Goal: Task Accomplishment & Management: Manage account settings

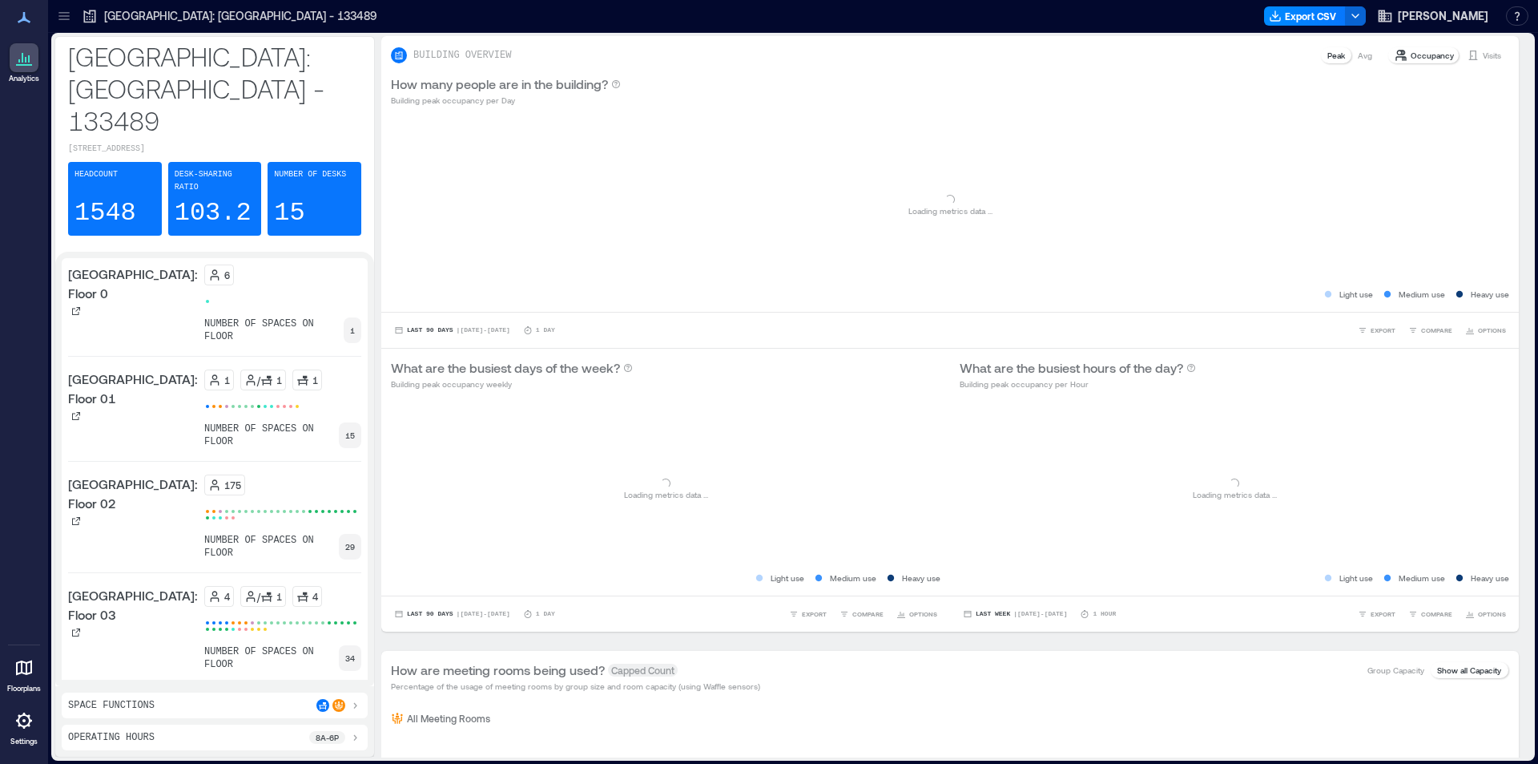
click at [15, 727] on icon at bounding box center [23, 720] width 19 height 19
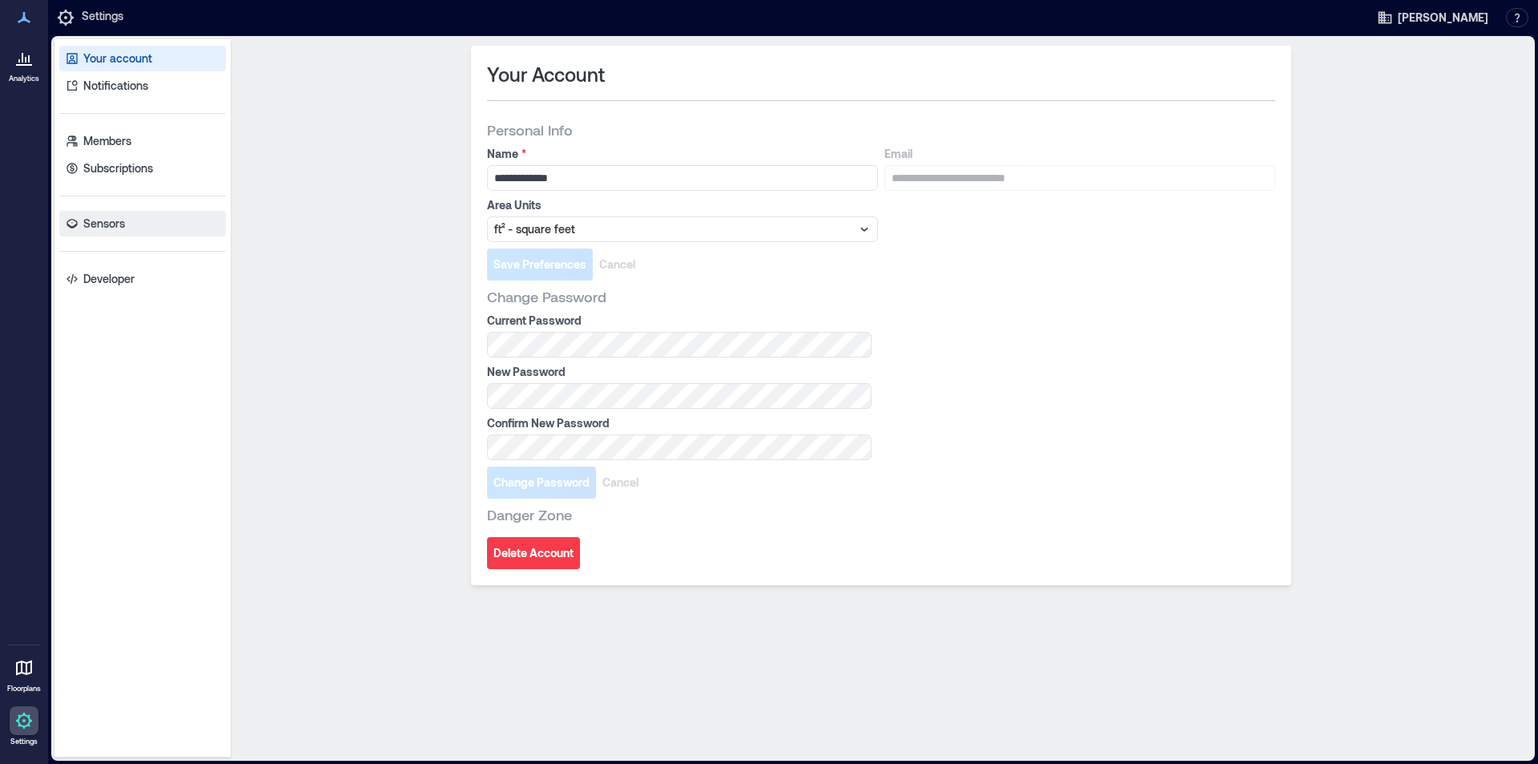
click at [122, 222] on p "Sensors" at bounding box center [104, 224] width 42 height 16
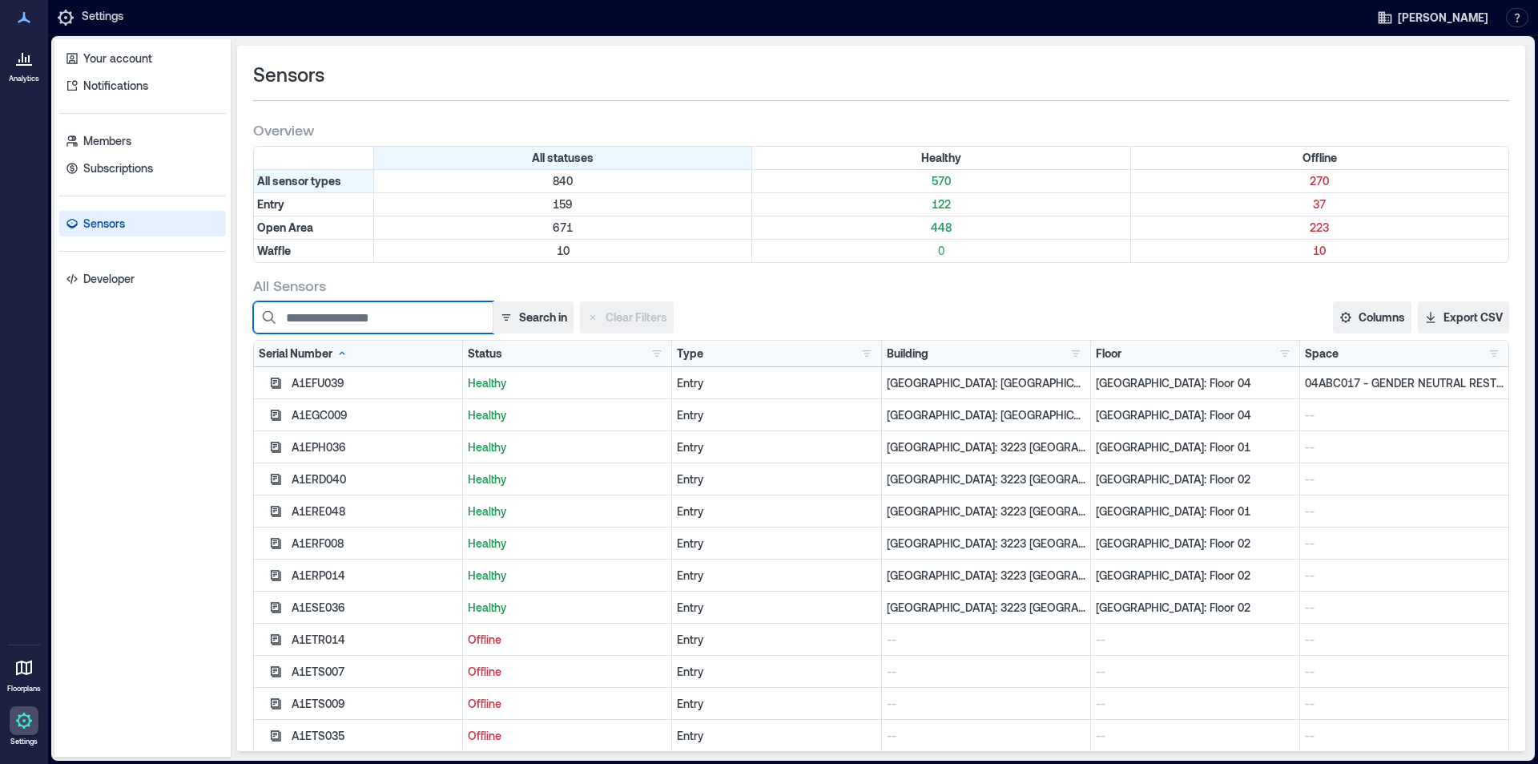
click at [366, 320] on input at bounding box center [373, 317] width 240 height 32
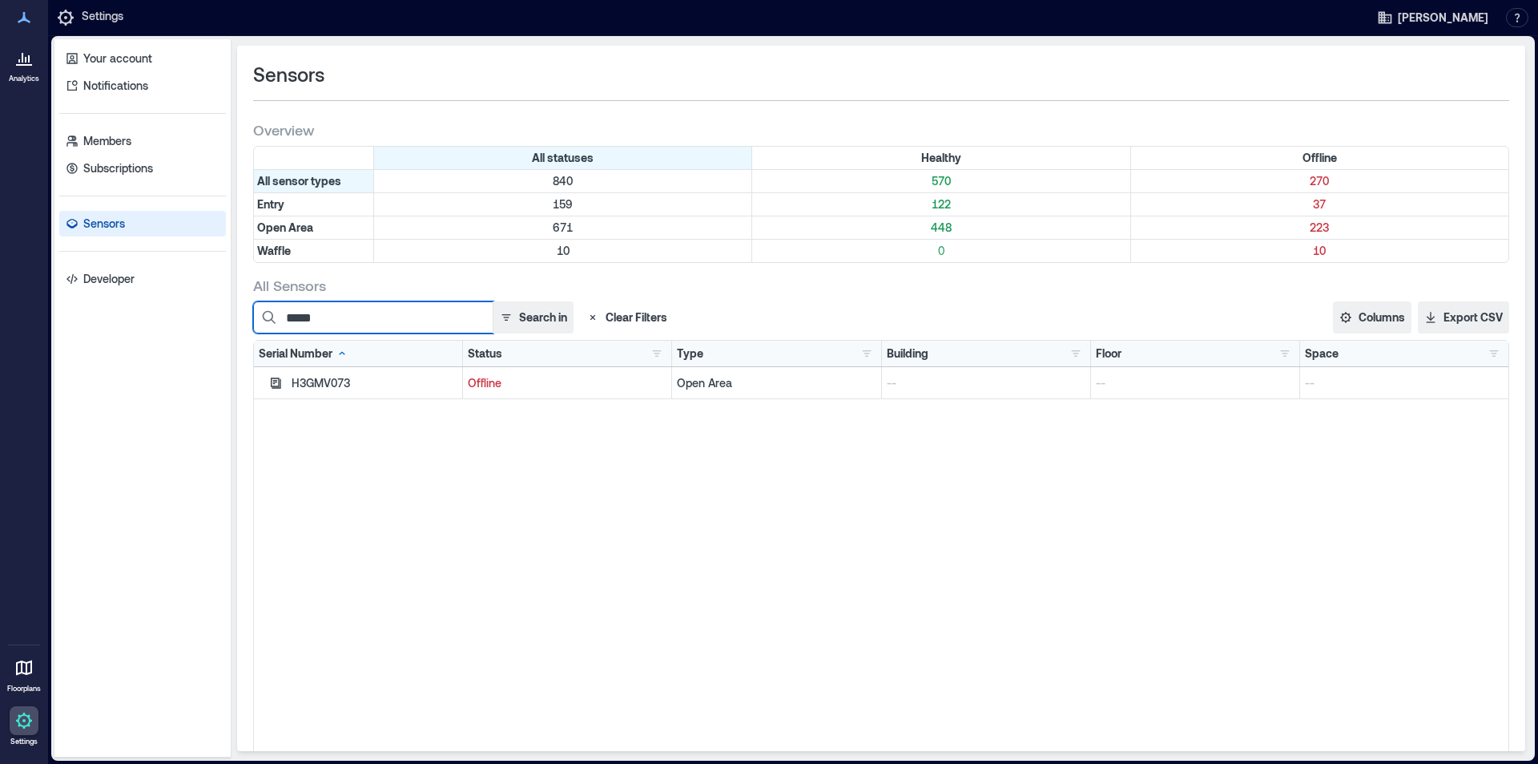
type input "*****"
click at [334, 379] on div "H3GMV073" at bounding box center [375, 383] width 166 height 16
click at [522, 316] on button "Search in" at bounding box center [533, 317] width 81 height 32
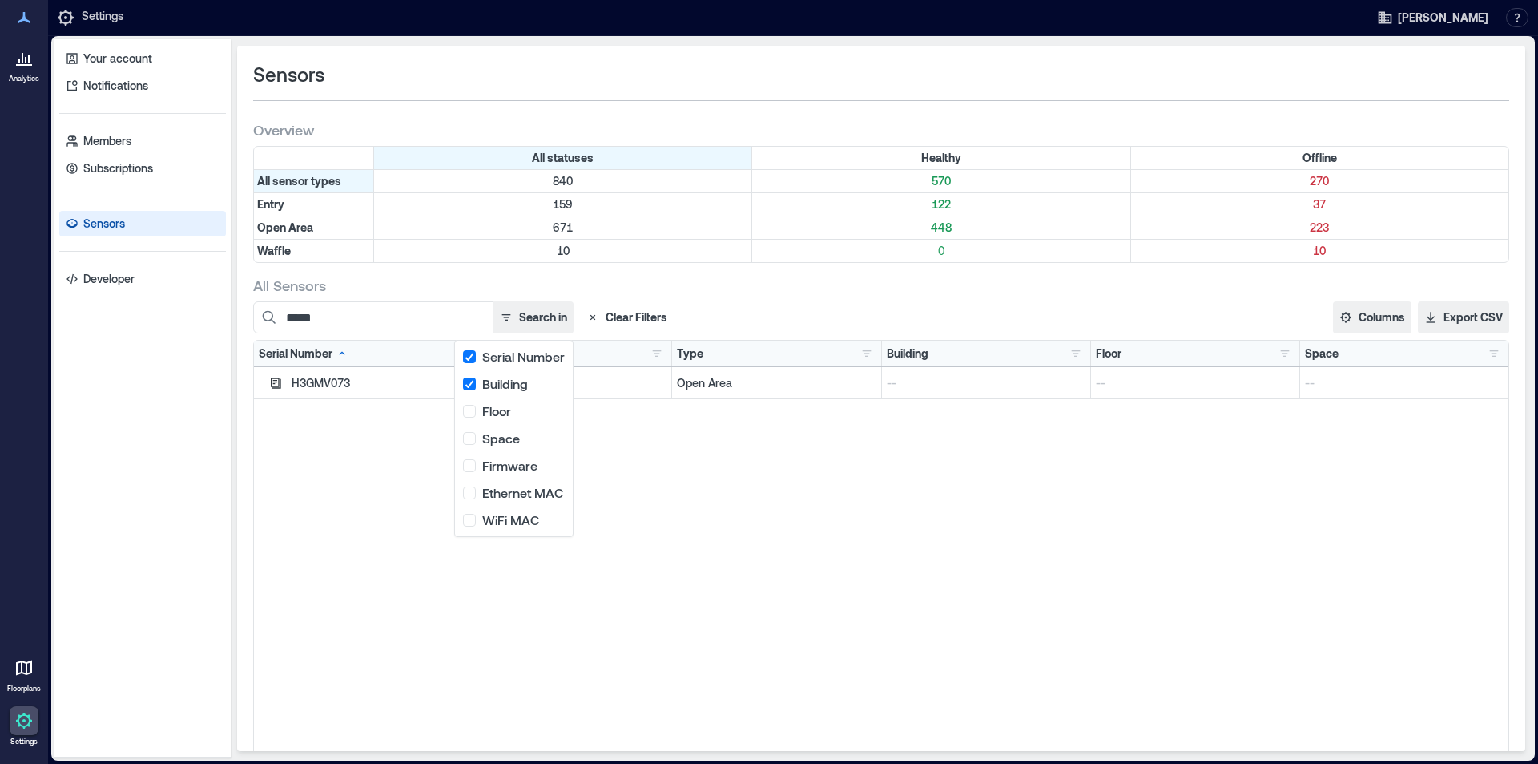
click at [690, 471] on div "H3GMV073 Offline Open Area -- -- --" at bounding box center [881, 567] width 1255 height 401
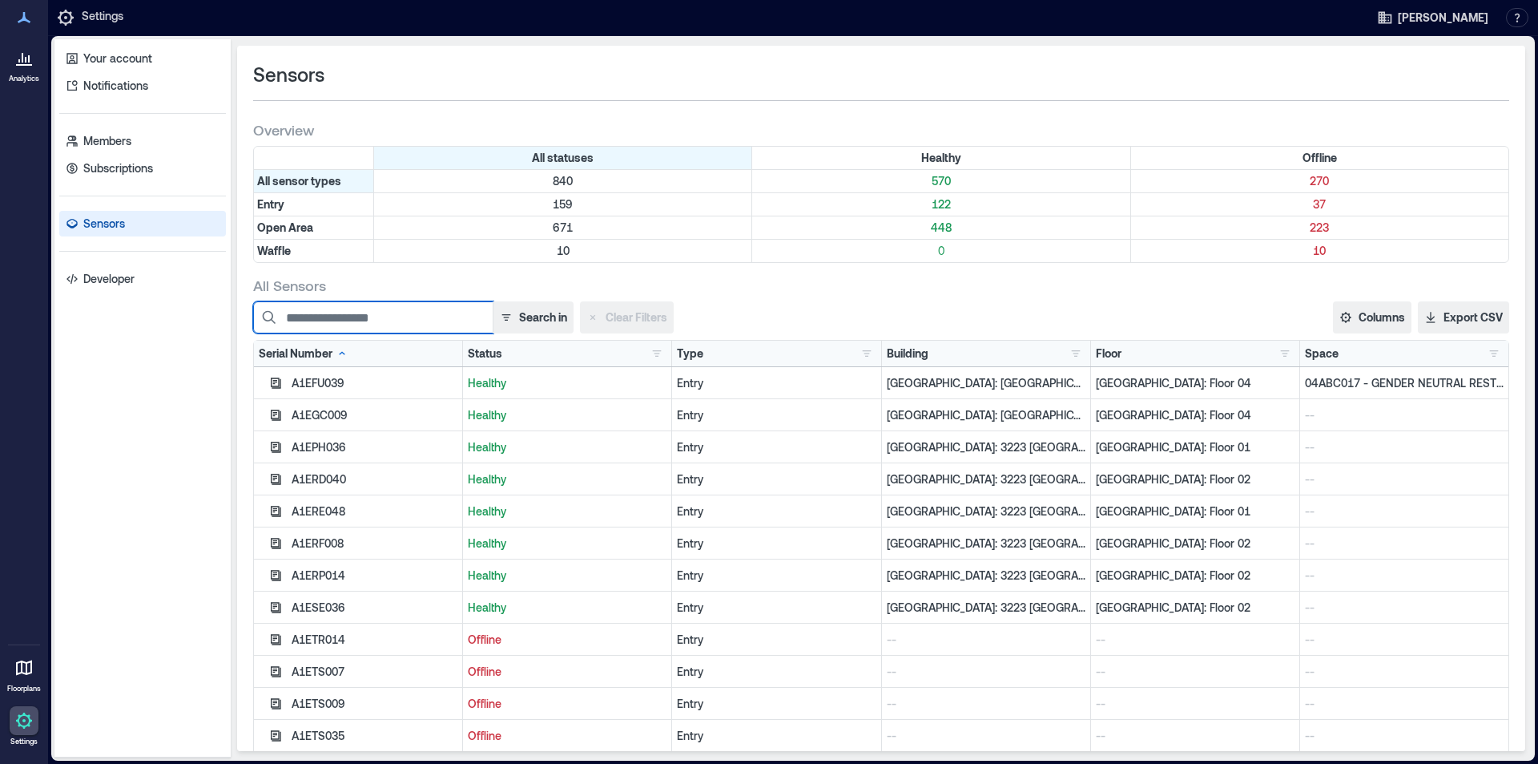
click at [388, 312] on input at bounding box center [373, 317] width 240 height 32
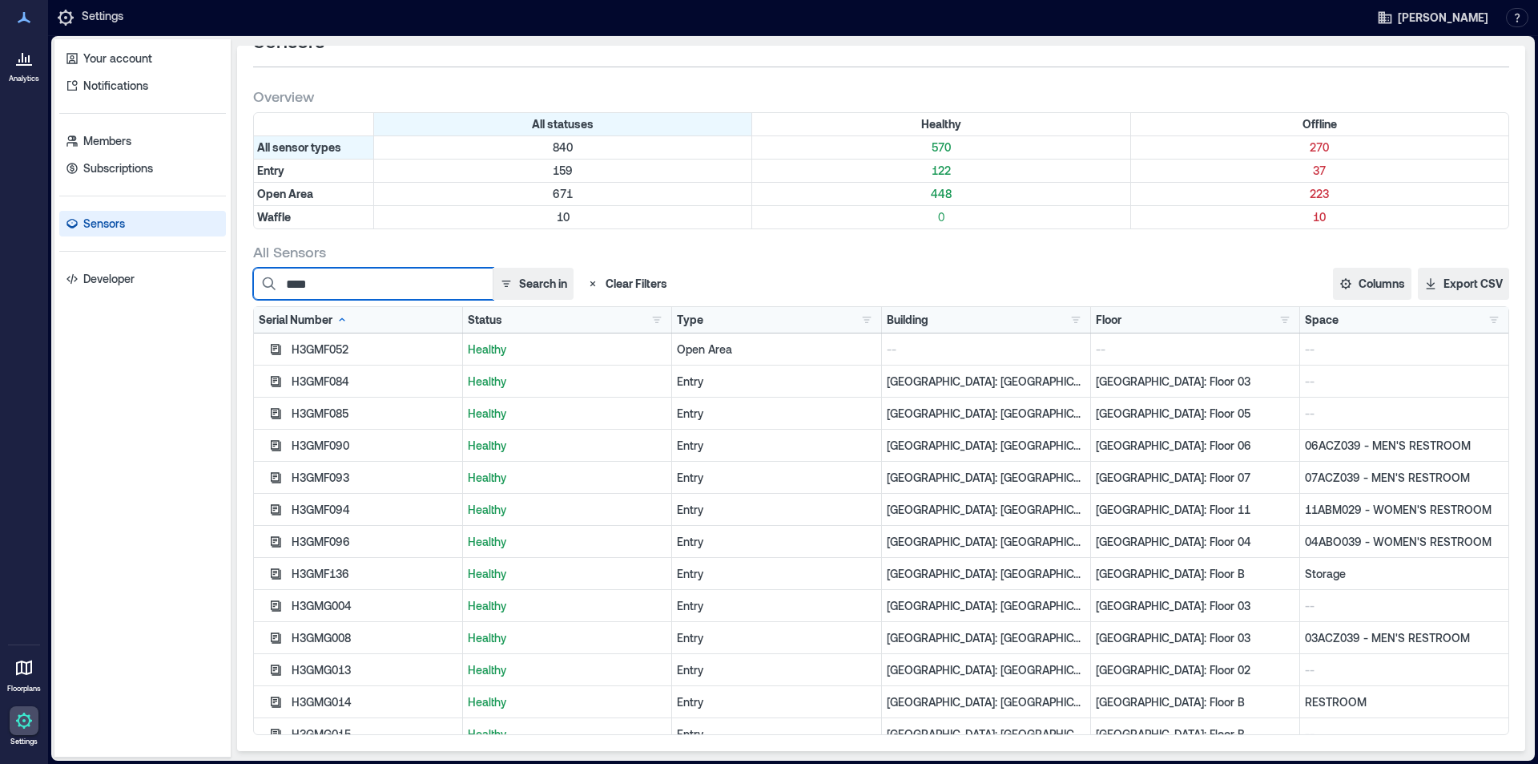
scroll to position [16, 0]
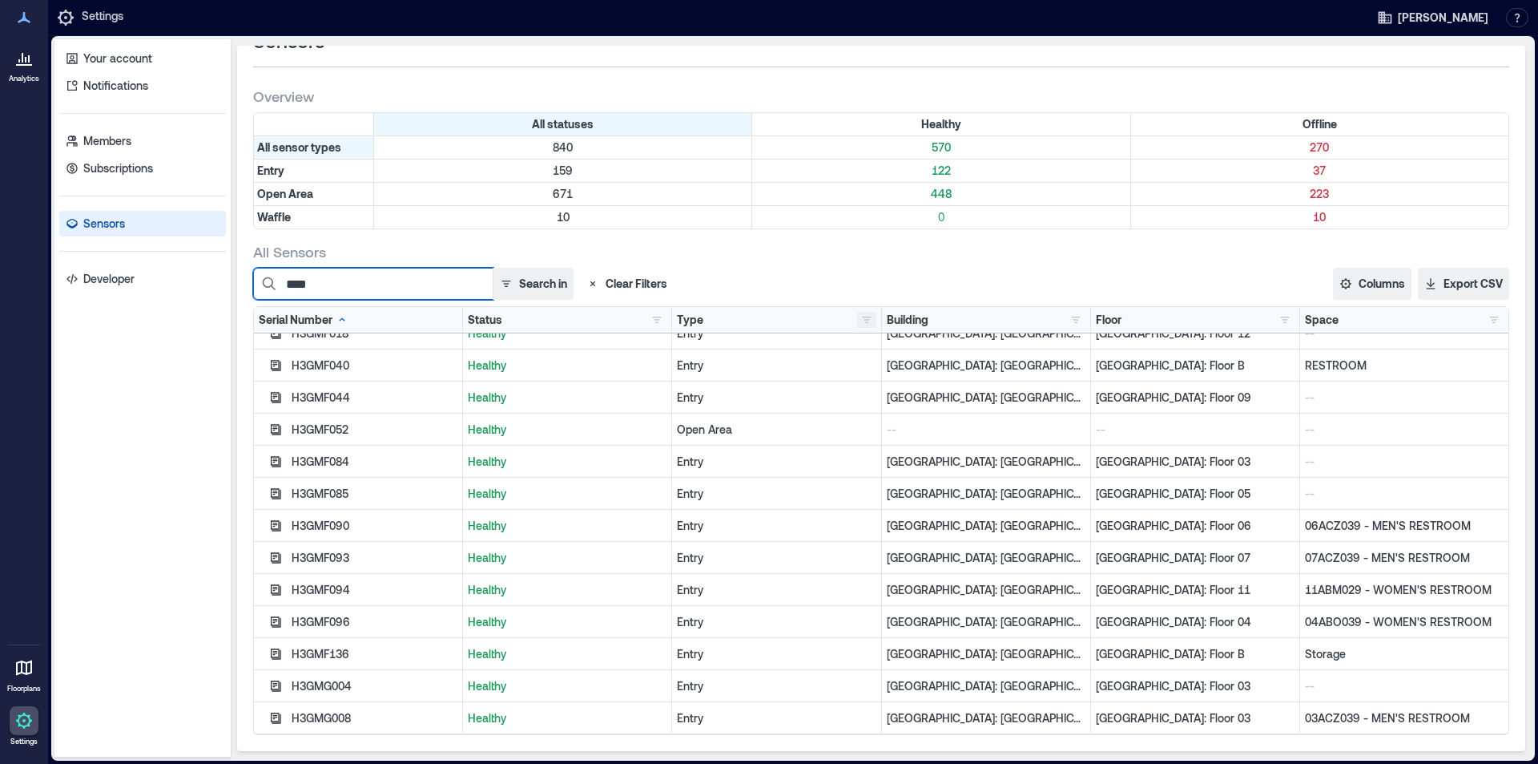
type input "****"
click at [857, 320] on button "button" at bounding box center [866, 320] width 19 height 16
click at [900, 377] on div "Open Area 671" at bounding box center [920, 378] width 121 height 16
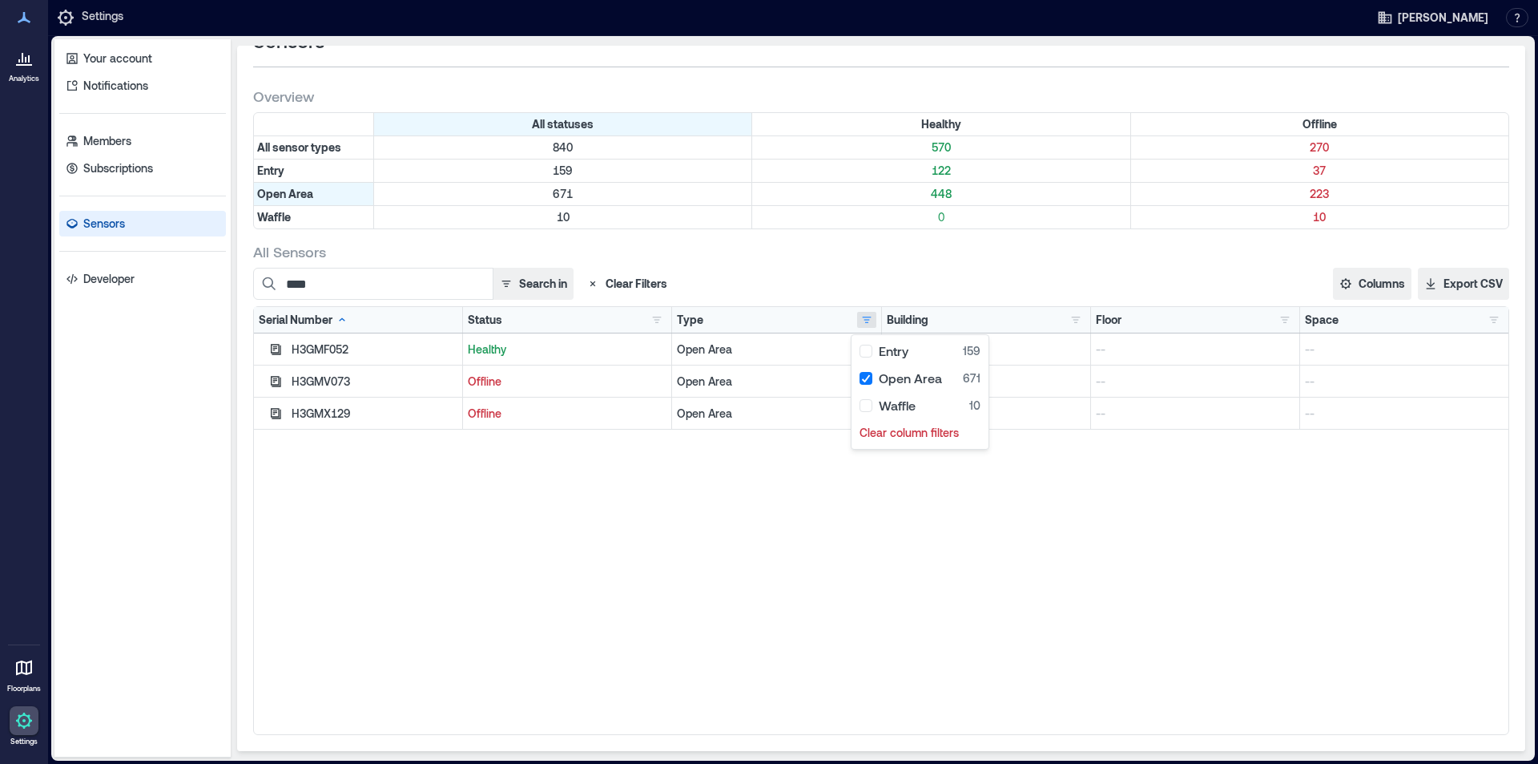
click at [628, 561] on div "H3GMF052 Healthy Open Area -- -- -- H3GMV073 Offline Open Area -- -- -- H3GMX12…" at bounding box center [881, 533] width 1255 height 401
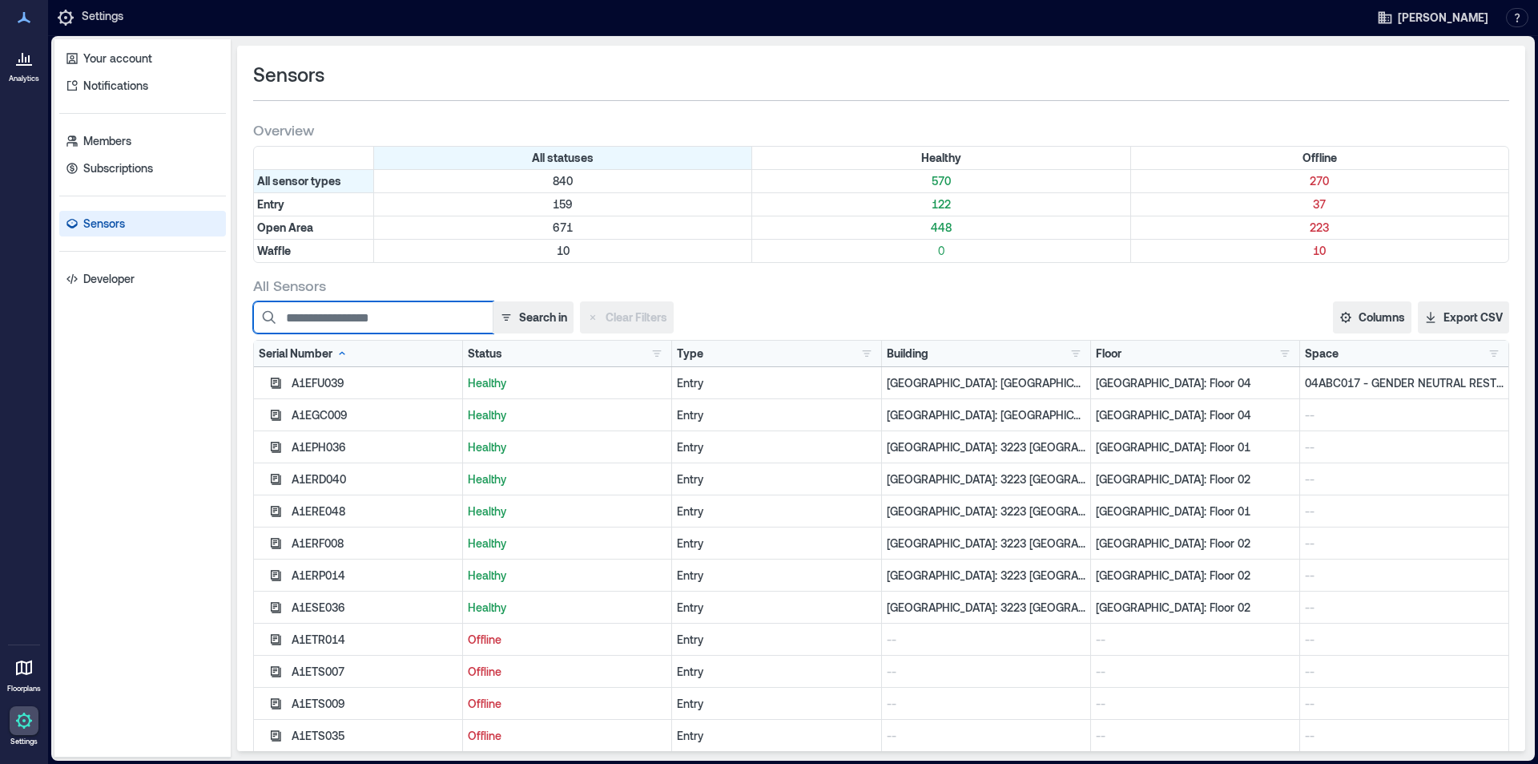
click at [337, 311] on input at bounding box center [373, 317] width 240 height 32
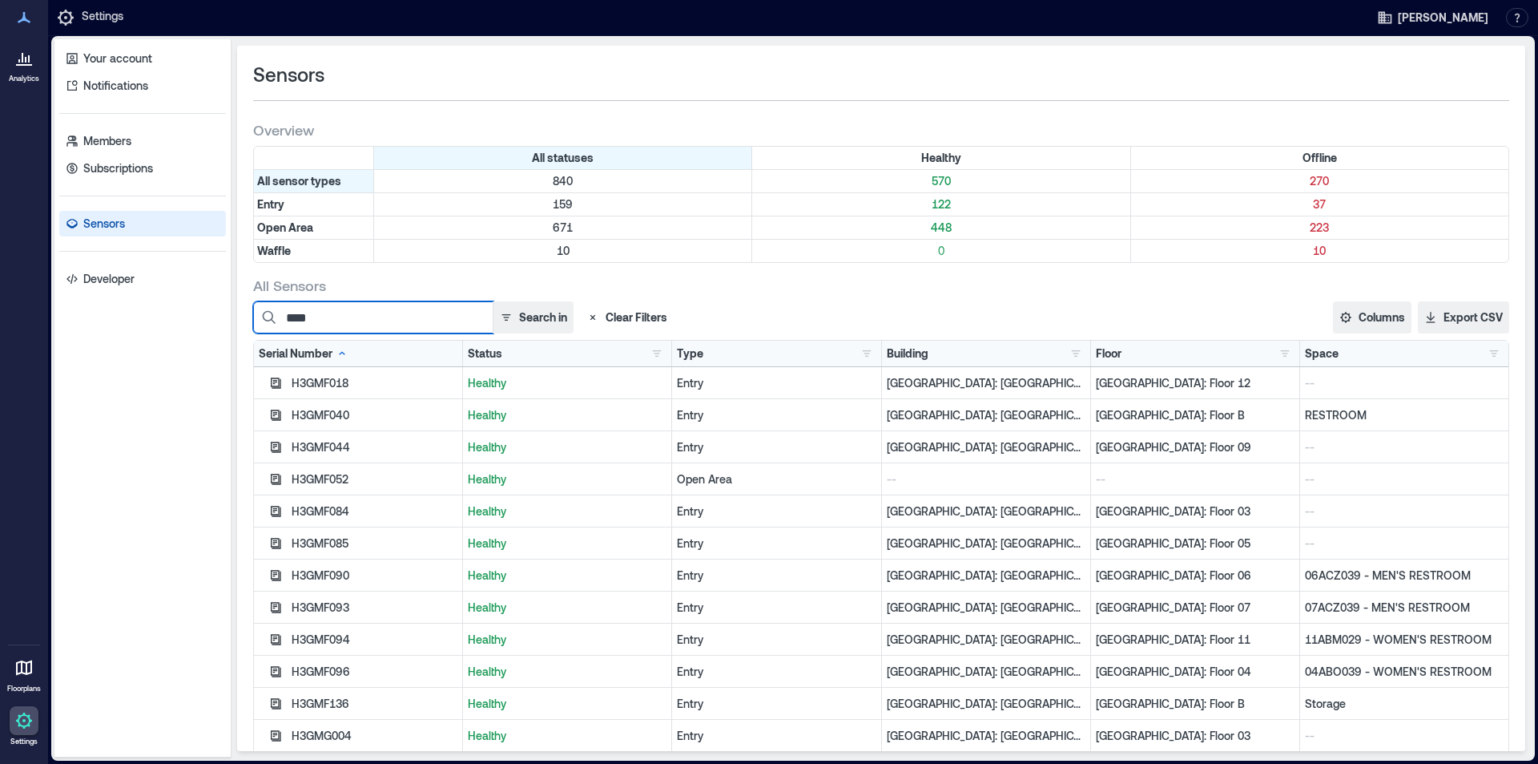
scroll to position [240, 0]
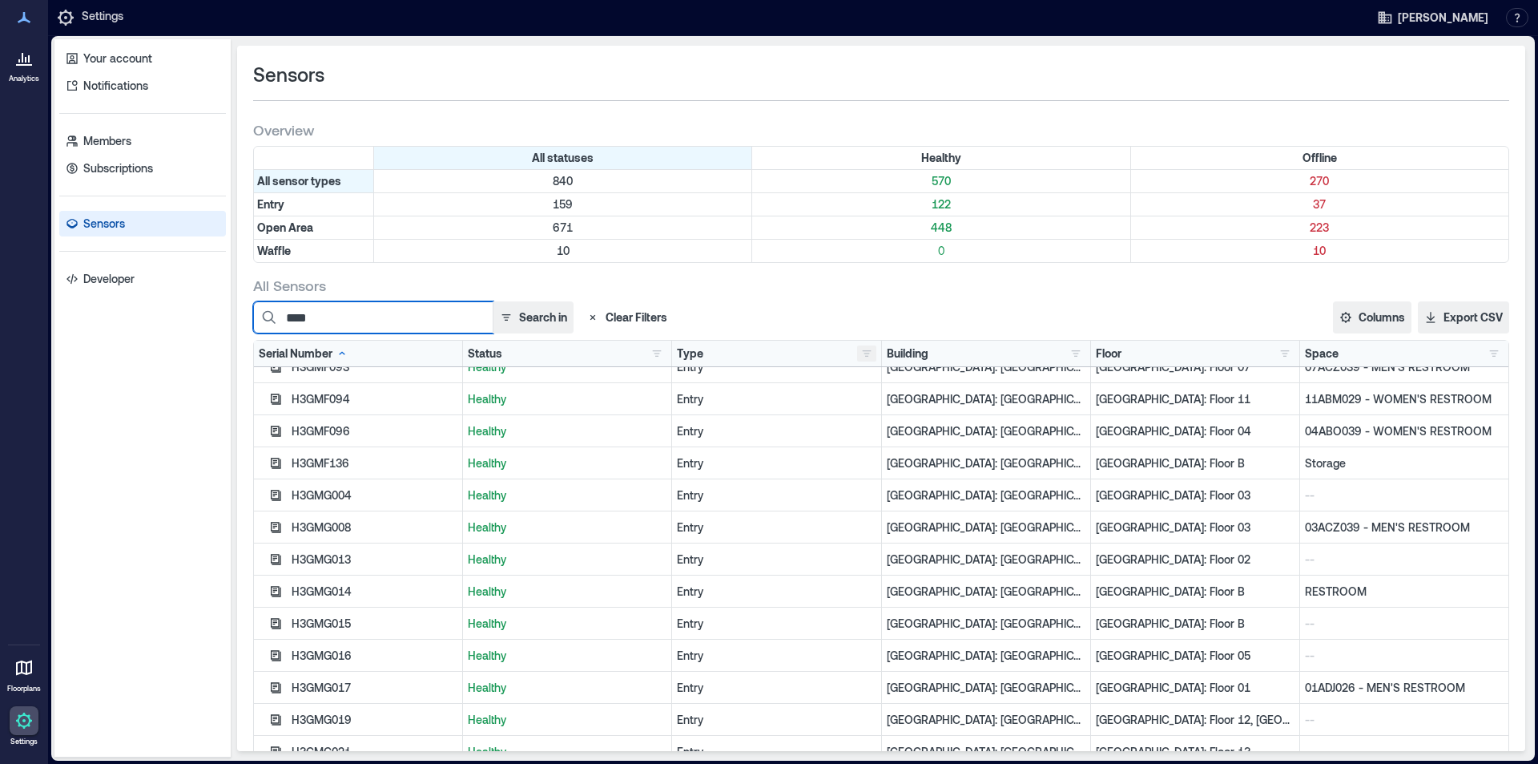
type input "****"
click at [861, 355] on button "button" at bounding box center [866, 353] width 19 height 16
click at [873, 415] on div "Open Area 671" at bounding box center [920, 412] width 121 height 16
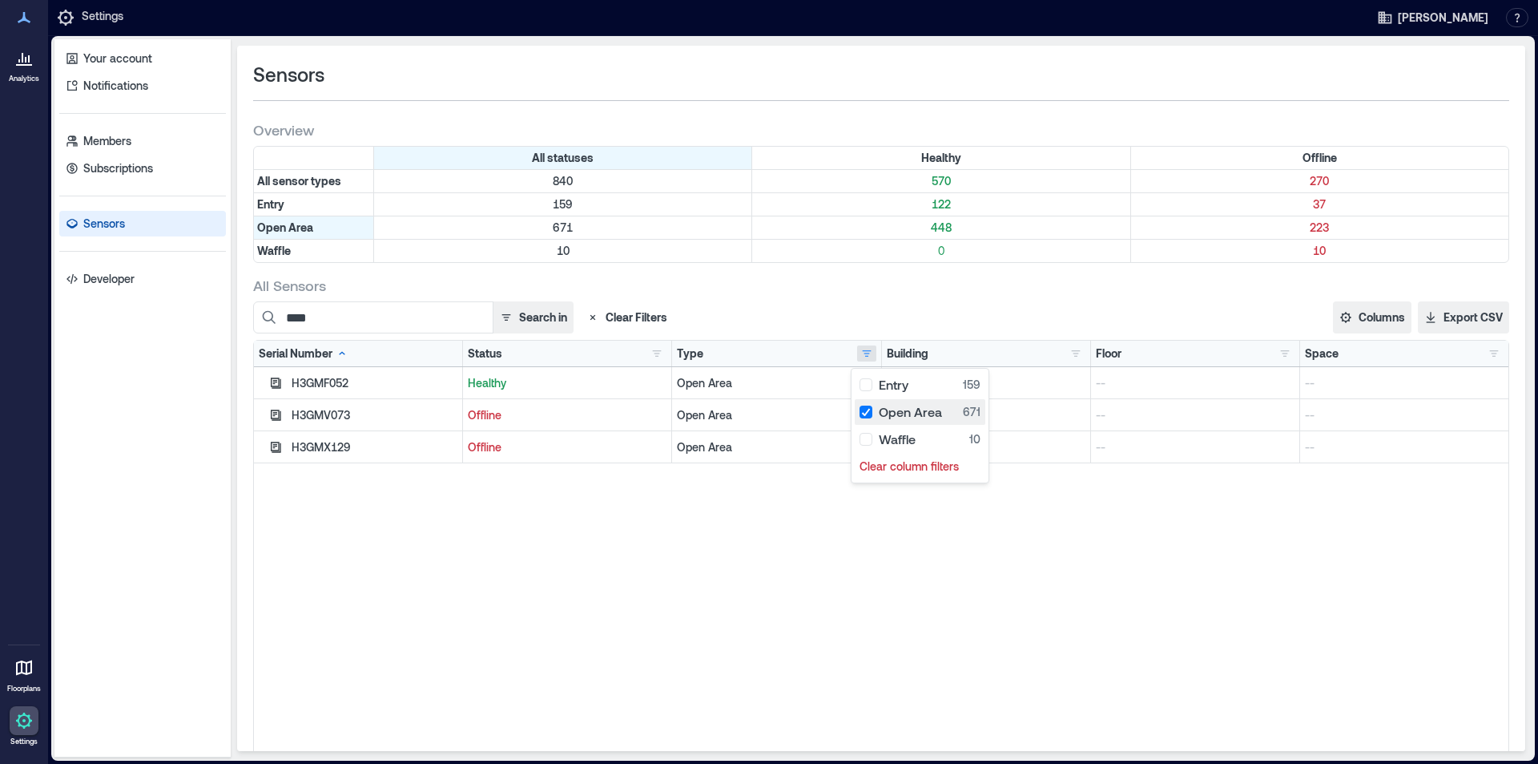
scroll to position [0, 0]
click at [622, 563] on div "H3GMF052 Healthy Open Area -- -- -- H3GMV073 Offline Open Area -- -- -- H3GMX12…" at bounding box center [881, 567] width 1255 height 401
click at [490, 512] on div "H3GMF052 Healthy Open Area -- -- -- H3GMV073 Offline Open Area -- -- -- H3GMX12…" at bounding box center [881, 567] width 1255 height 401
click at [486, 413] on p "Offline" at bounding box center [567, 415] width 199 height 16
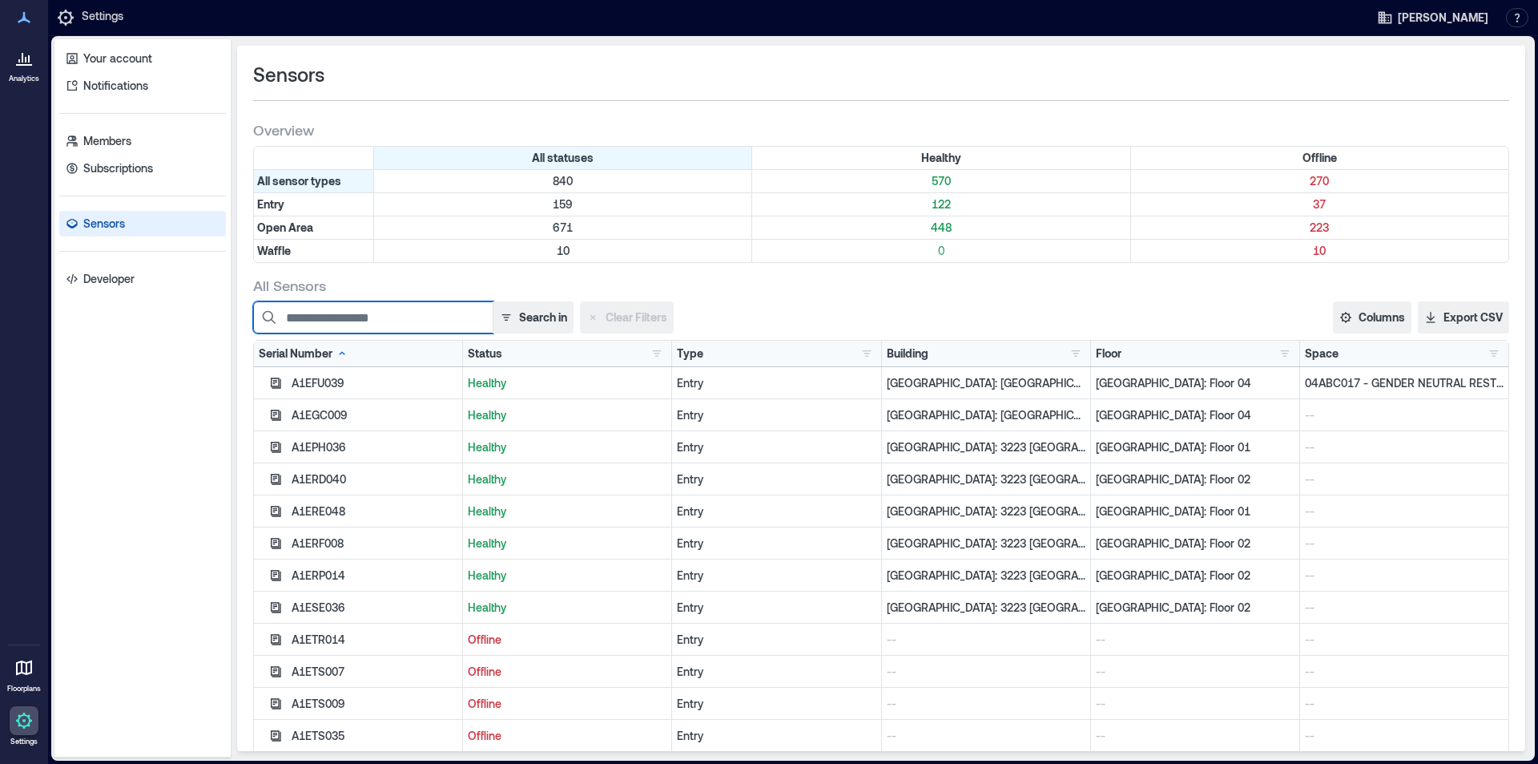
click at [341, 318] on input at bounding box center [373, 317] width 240 height 32
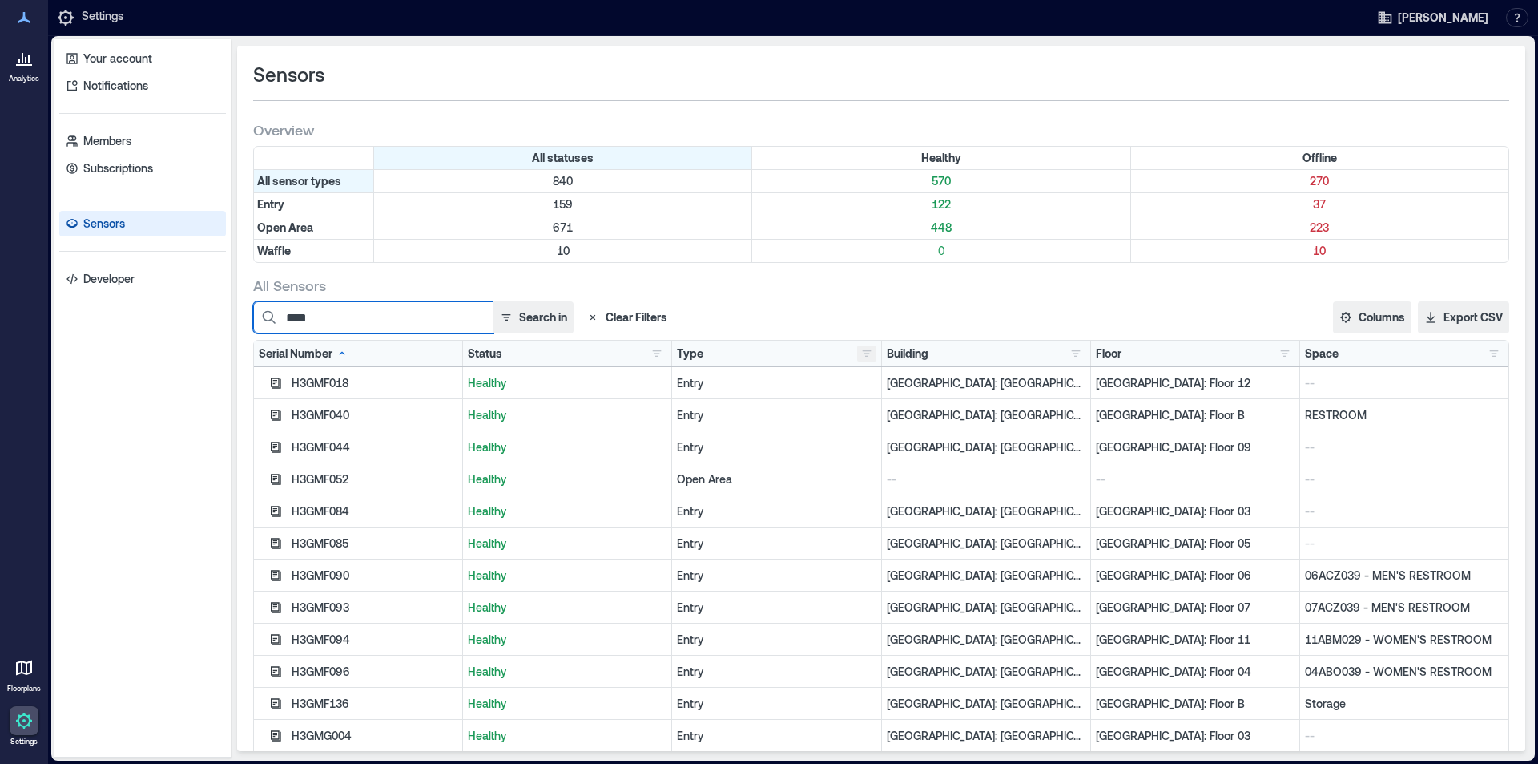
type input "****"
click at [860, 352] on button "button" at bounding box center [866, 353] width 19 height 16
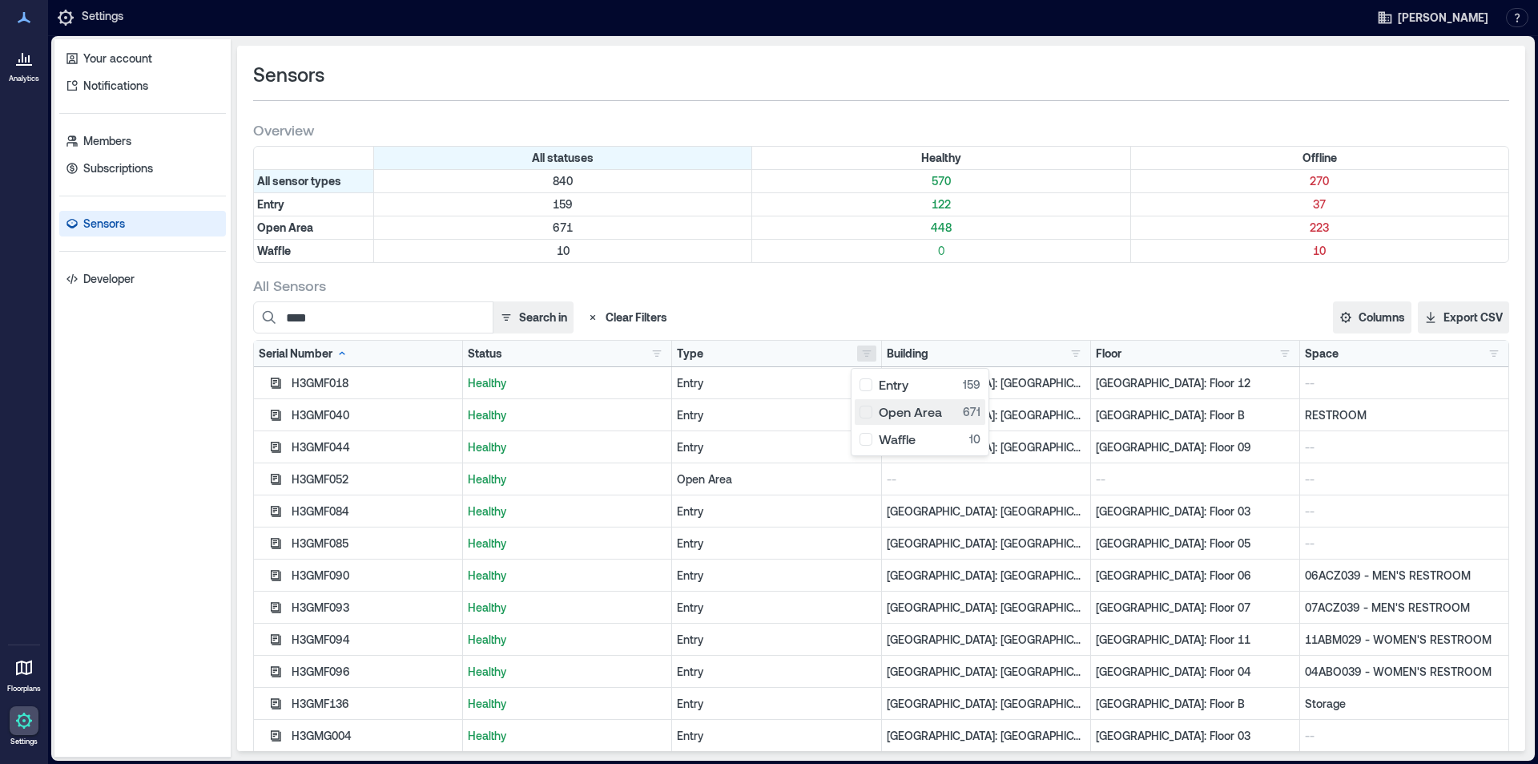
click at [905, 413] on div "Open Area 671" at bounding box center [920, 412] width 121 height 16
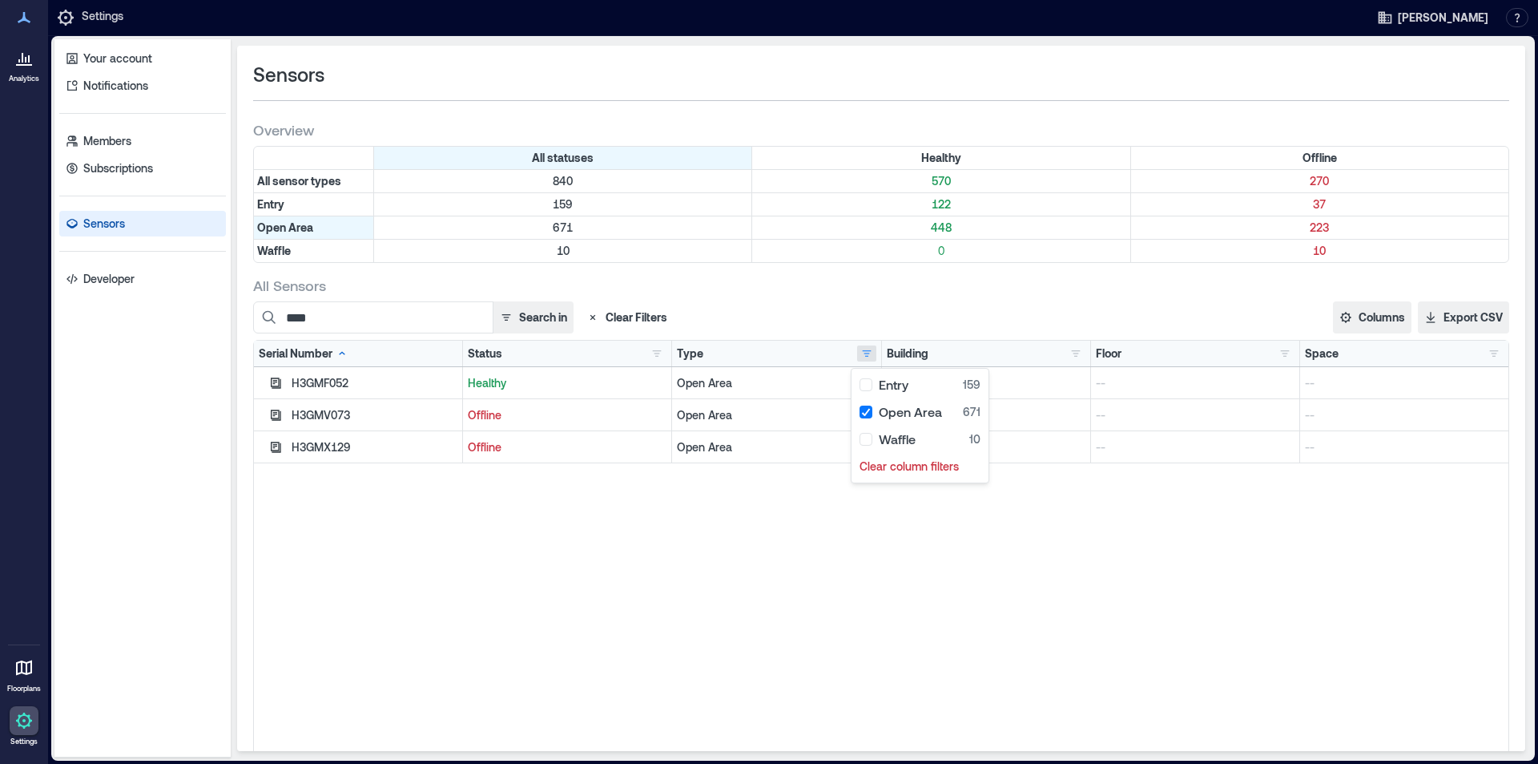
click at [621, 558] on div "H3GMF052 Healthy Open Area -- -- -- H3GMV073 Offline Open Area -- -- -- H3GMX12…" at bounding box center [881, 567] width 1255 height 401
click at [326, 413] on div "H3GMV073" at bounding box center [375, 415] width 166 height 16
click at [1361, 315] on button "Columns" at bounding box center [1372, 317] width 79 height 32
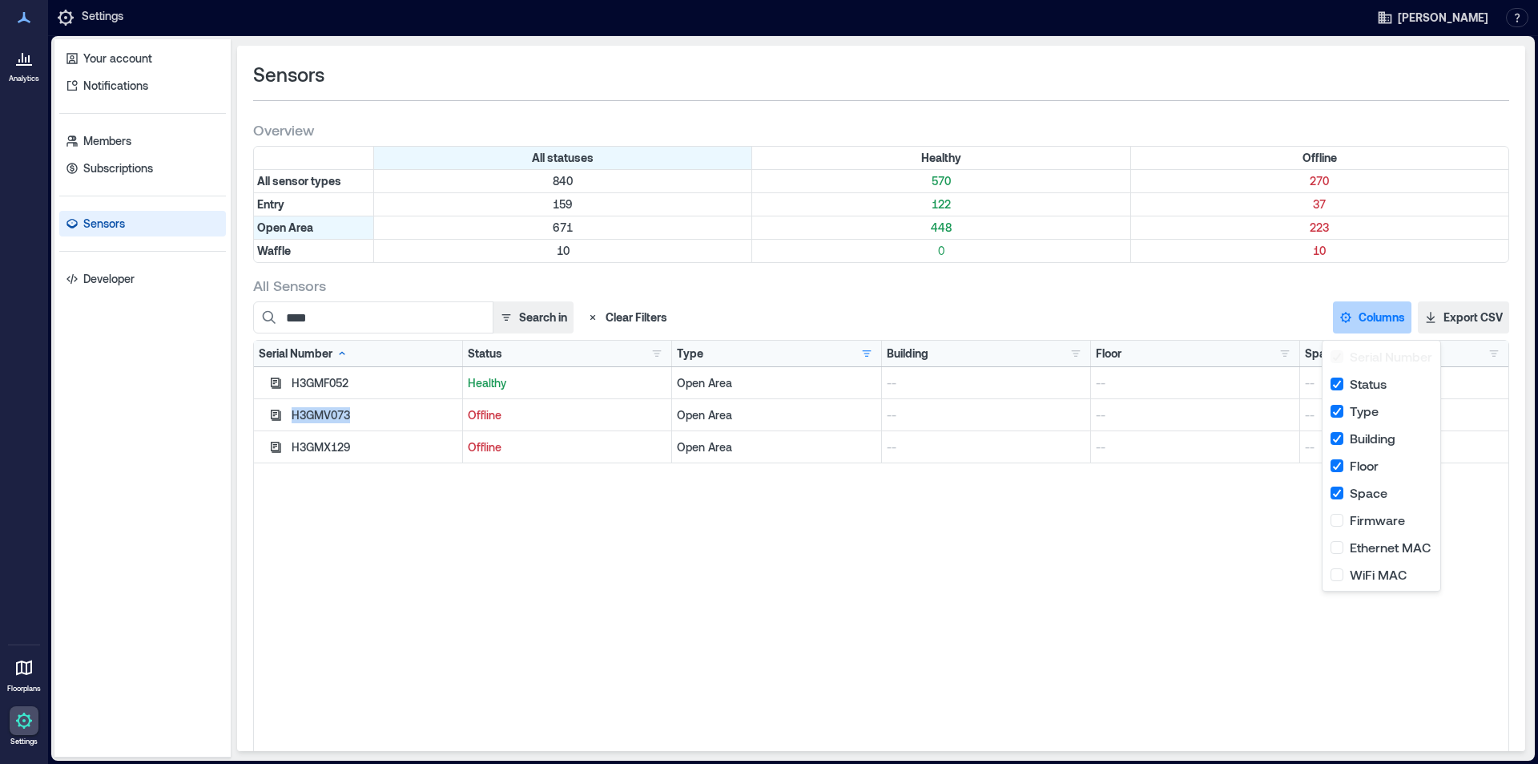
click at [971, 546] on div "H3GMF052 Healthy Open Area -- -- -- H3GMV073 Offline Open Area -- -- -- H3GMX12…" at bounding box center [881, 567] width 1255 height 401
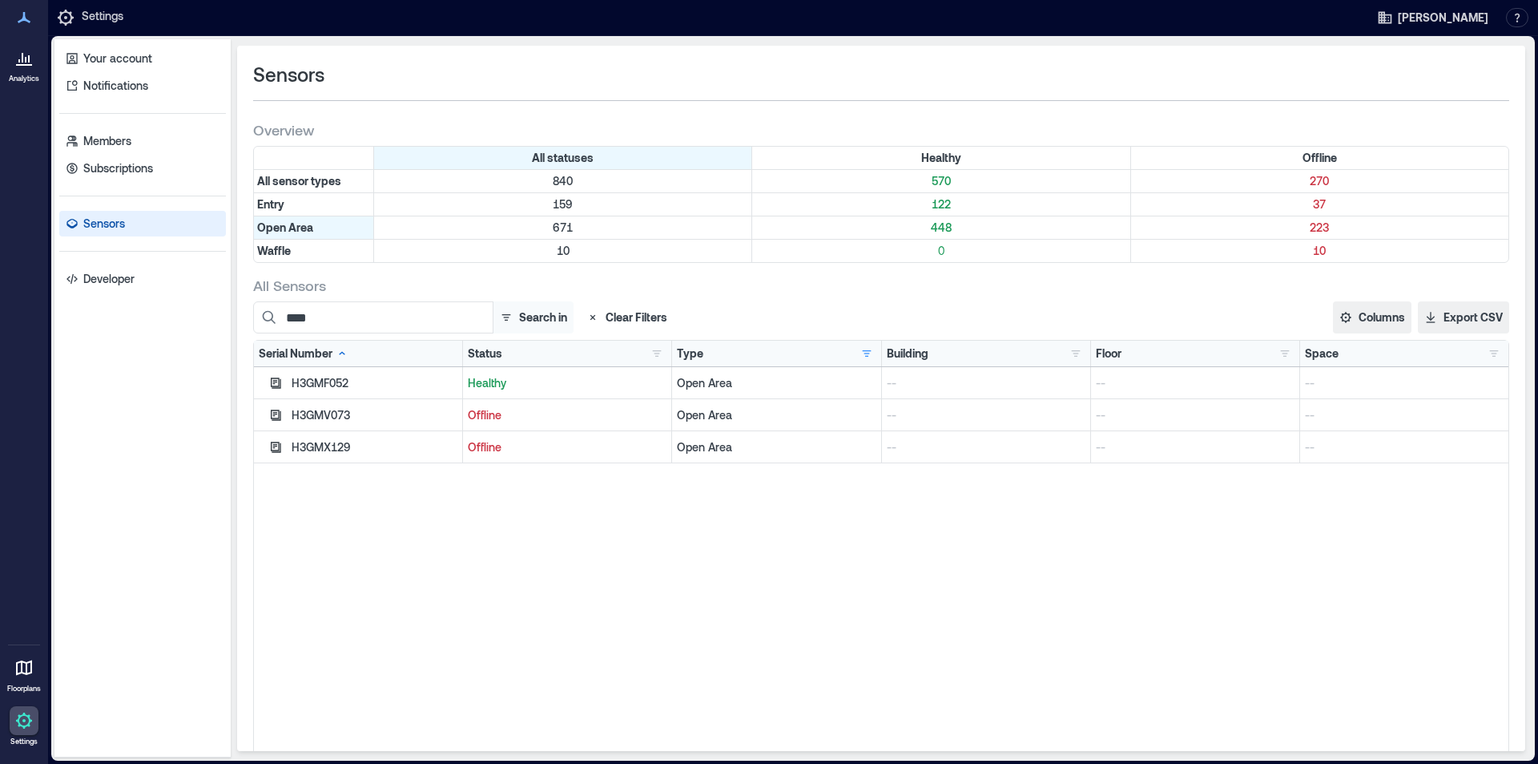
click at [537, 316] on button "Search in" at bounding box center [533, 317] width 81 height 32
click at [538, 316] on button "Search in" at bounding box center [533, 317] width 81 height 32
click at [419, 322] on input "****" at bounding box center [373, 317] width 240 height 32
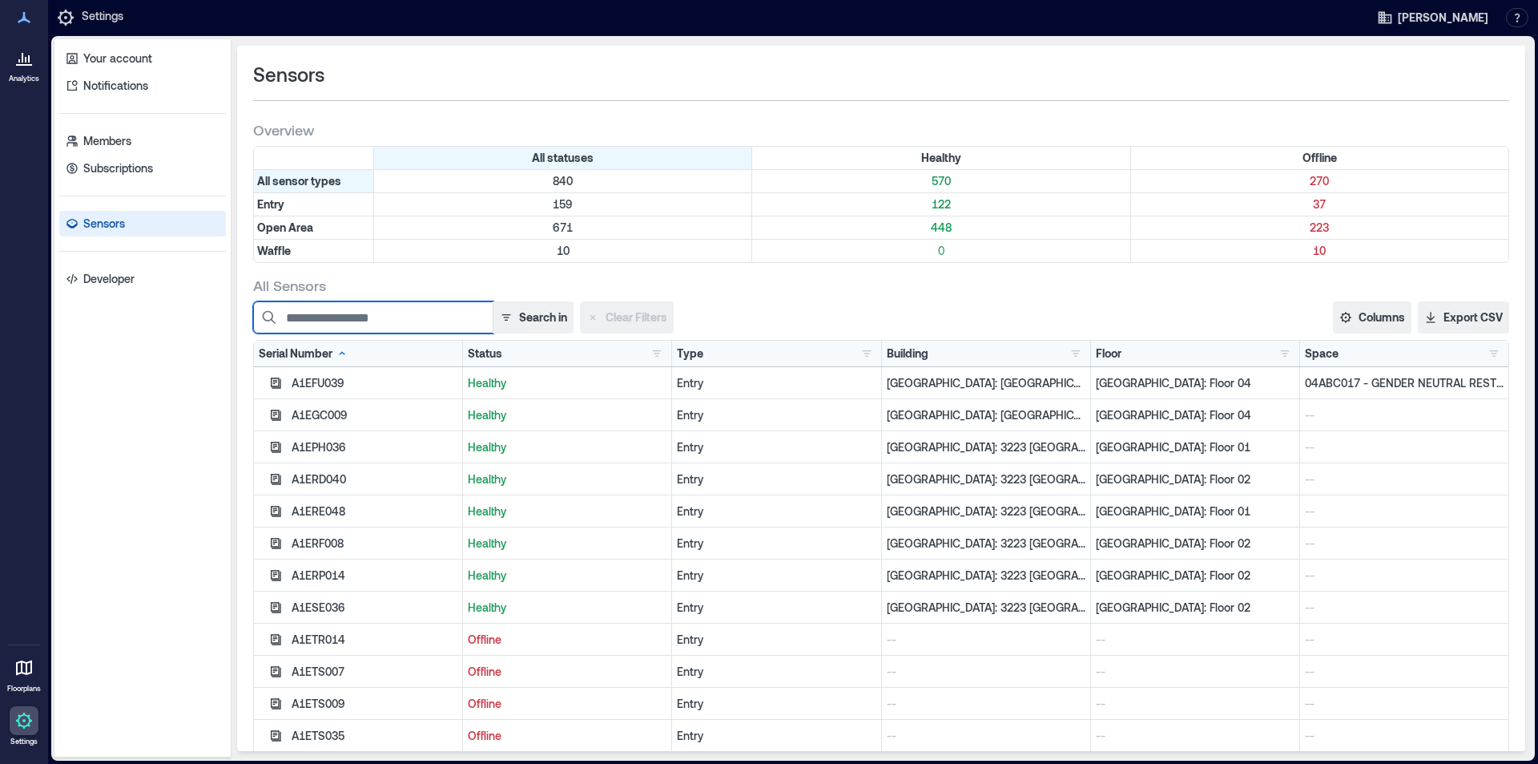
click at [398, 316] on input at bounding box center [373, 317] width 240 height 32
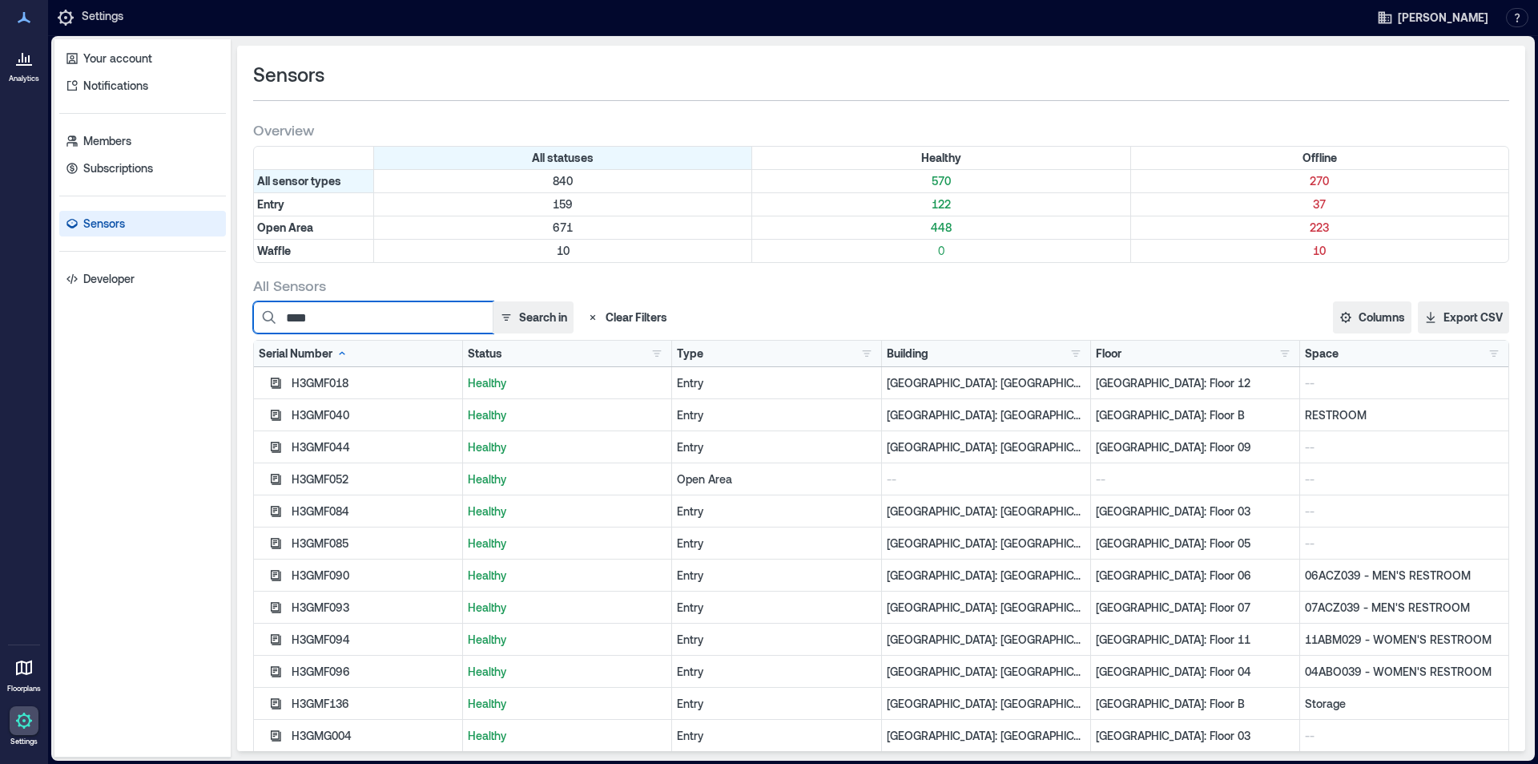
type input "****"
click at [825, 352] on div "Type Entry 159 Open Area 671 Waffle 10" at bounding box center [776, 353] width 199 height 16
click at [861, 354] on button "button" at bounding box center [866, 353] width 19 height 16
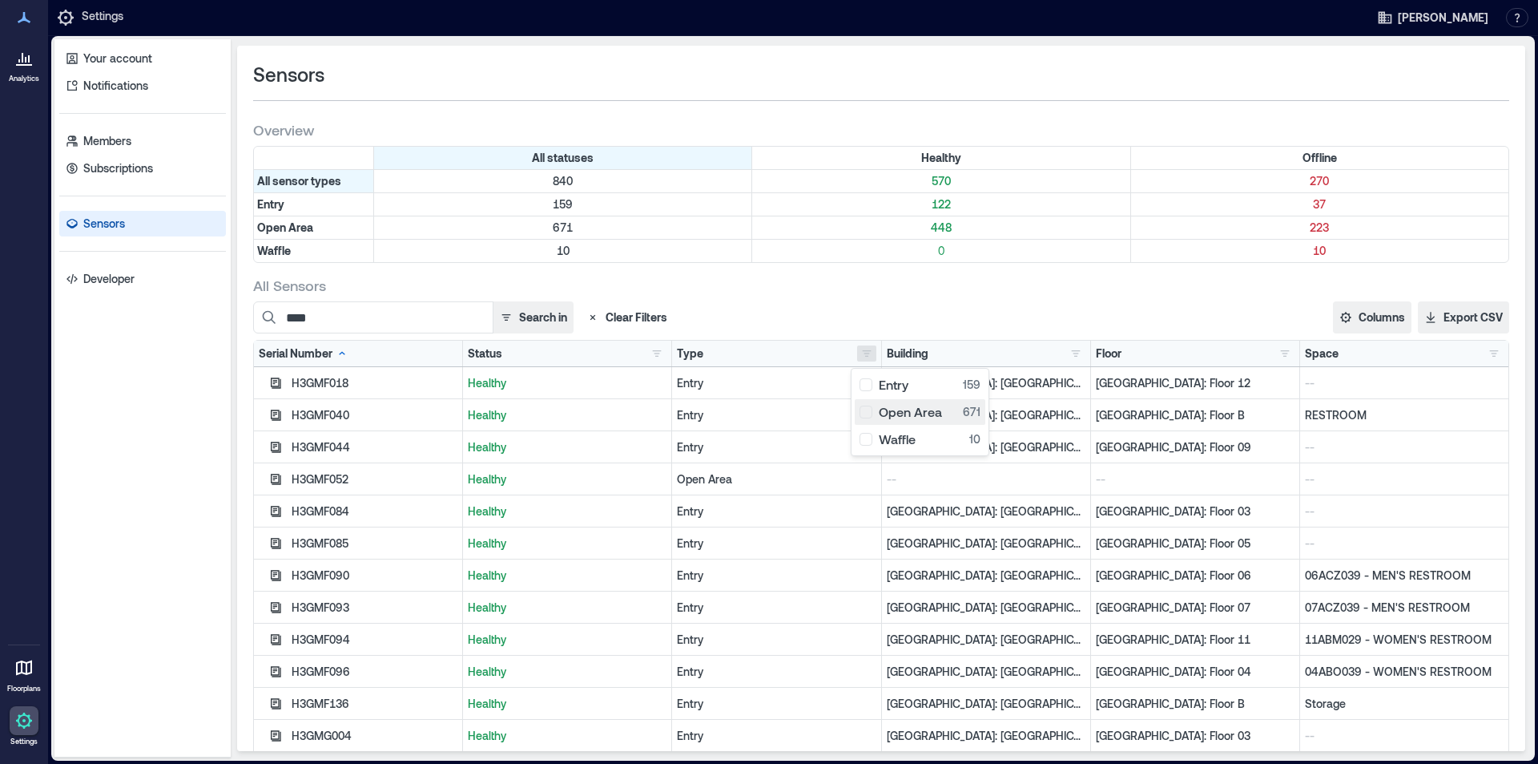
click at [896, 410] on div "Open Area 671" at bounding box center [920, 412] width 121 height 16
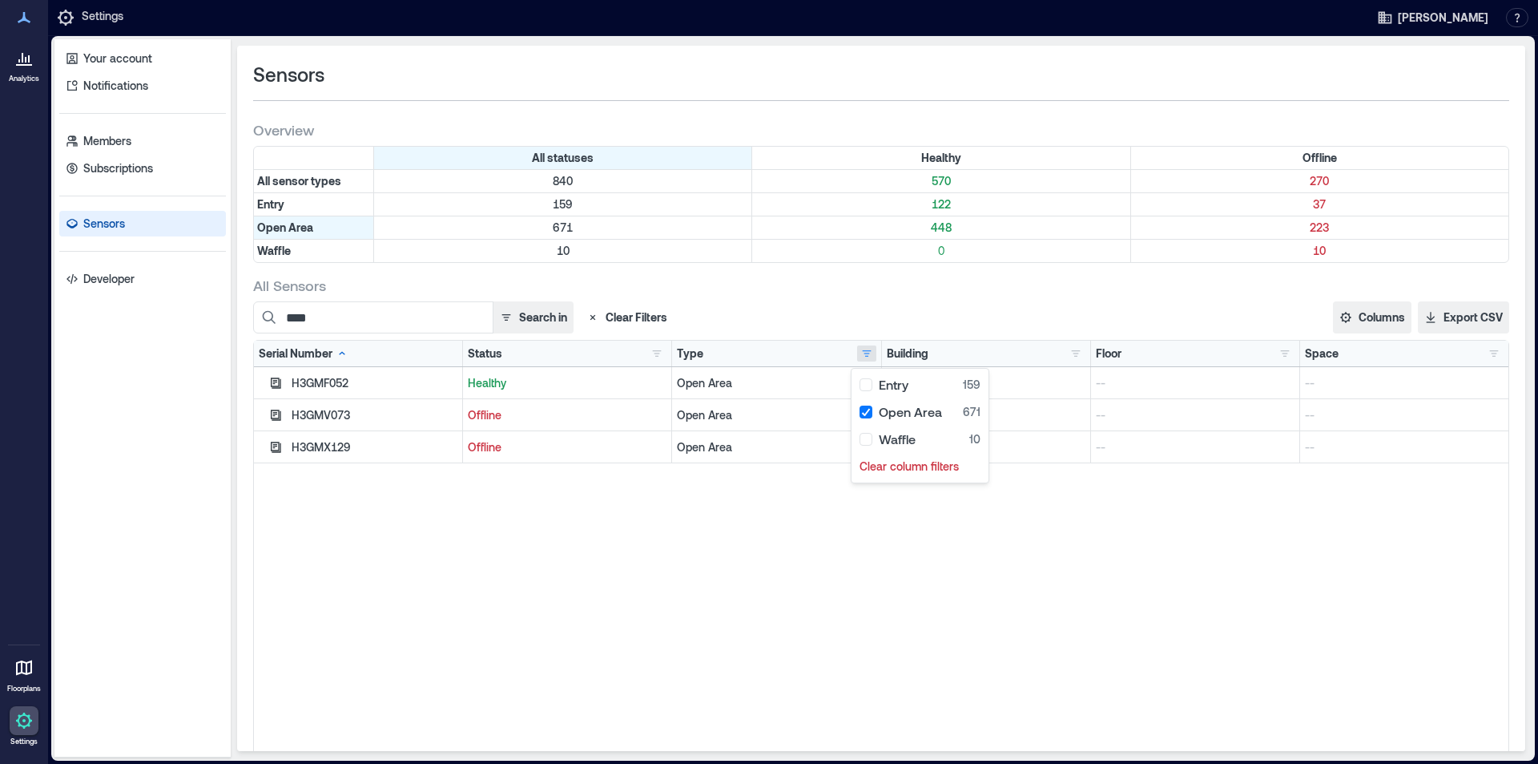
click at [572, 559] on div "H3GMF052 Healthy Open Area -- -- -- H3GMV073 Offline Open Area -- -- -- H3GMX12…" at bounding box center [881, 567] width 1255 height 401
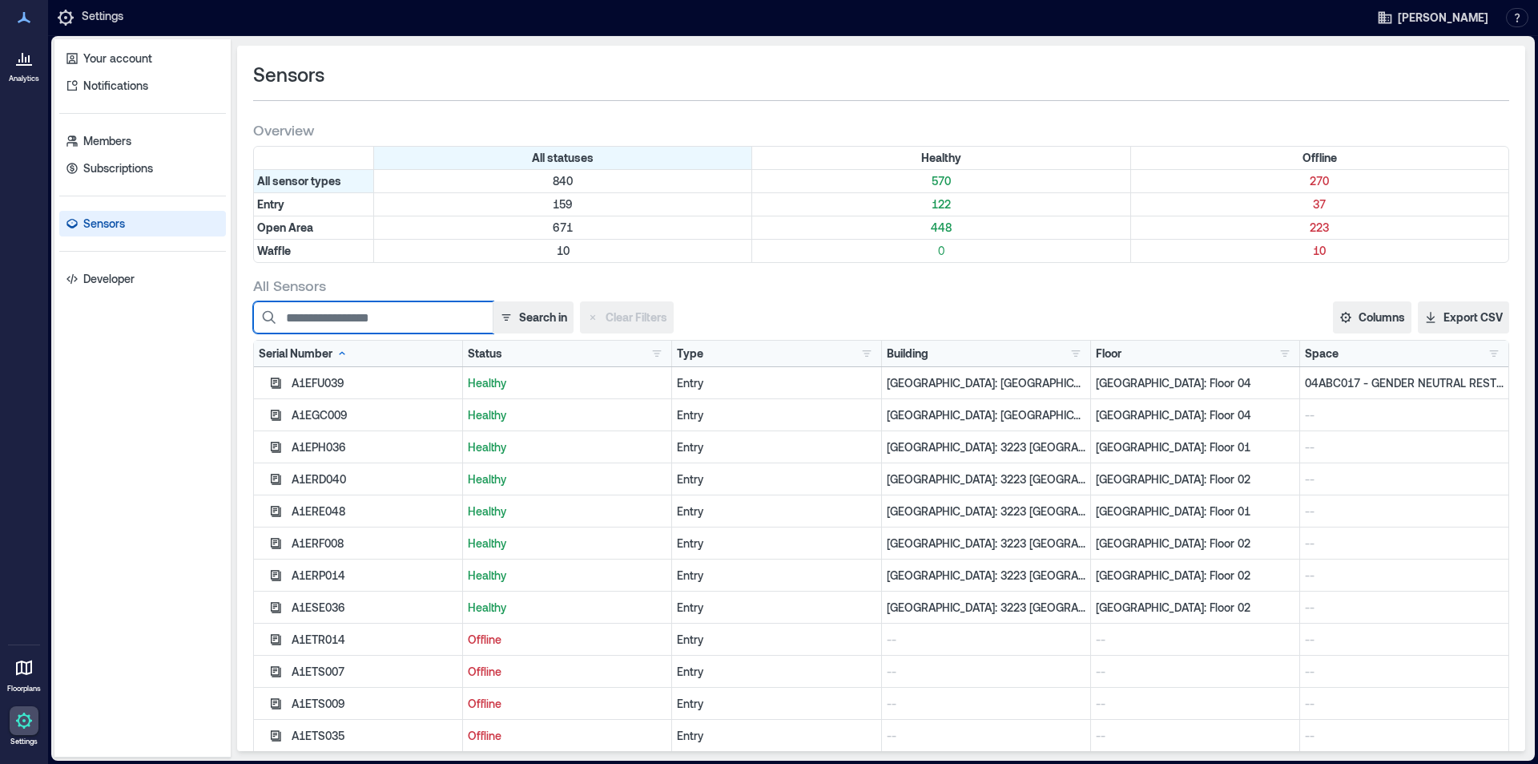
click at [377, 324] on input at bounding box center [373, 317] width 240 height 32
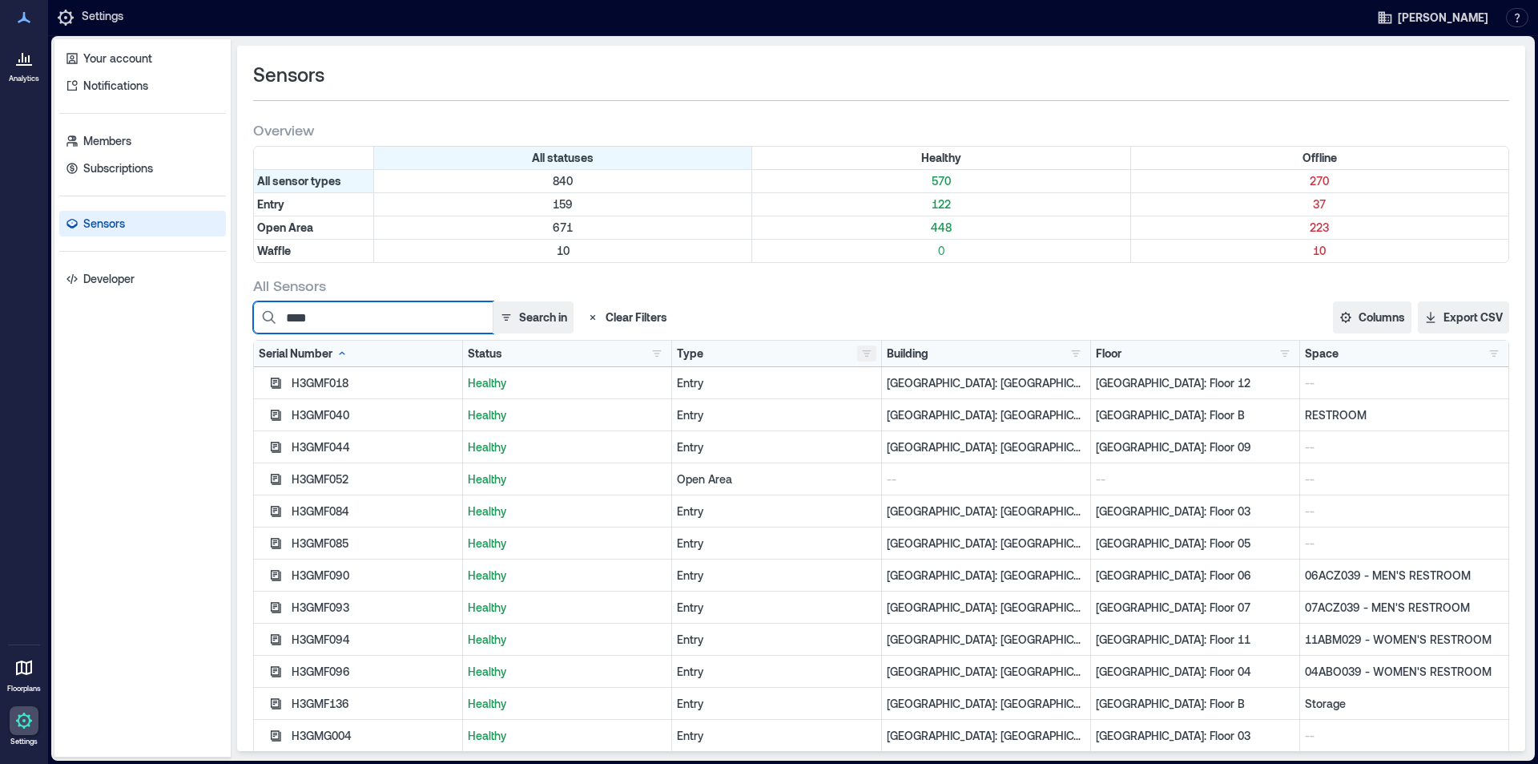
type input "****"
click at [865, 351] on button "button" at bounding box center [866, 353] width 19 height 16
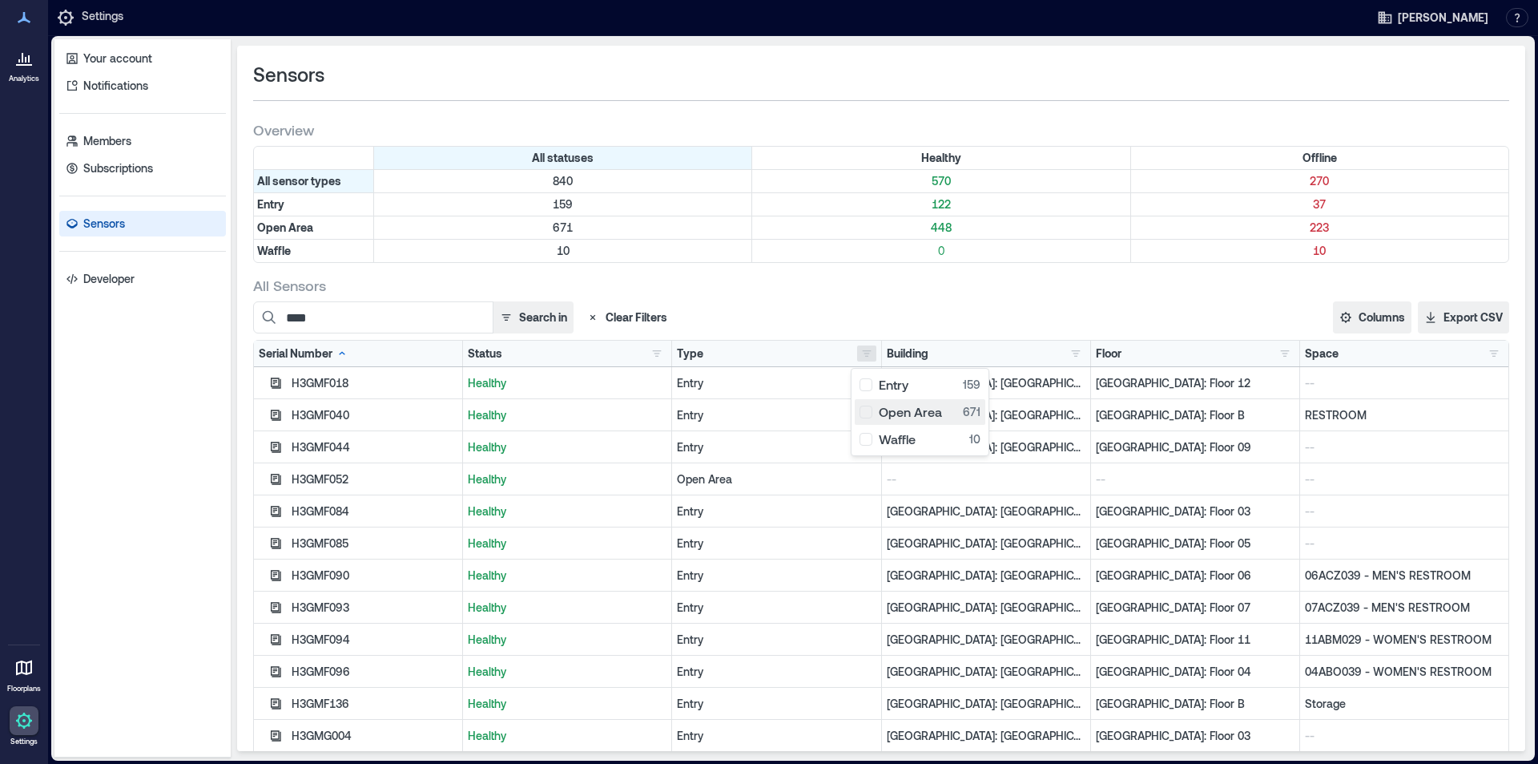
click at [872, 413] on div "Open Area 671" at bounding box center [920, 412] width 121 height 16
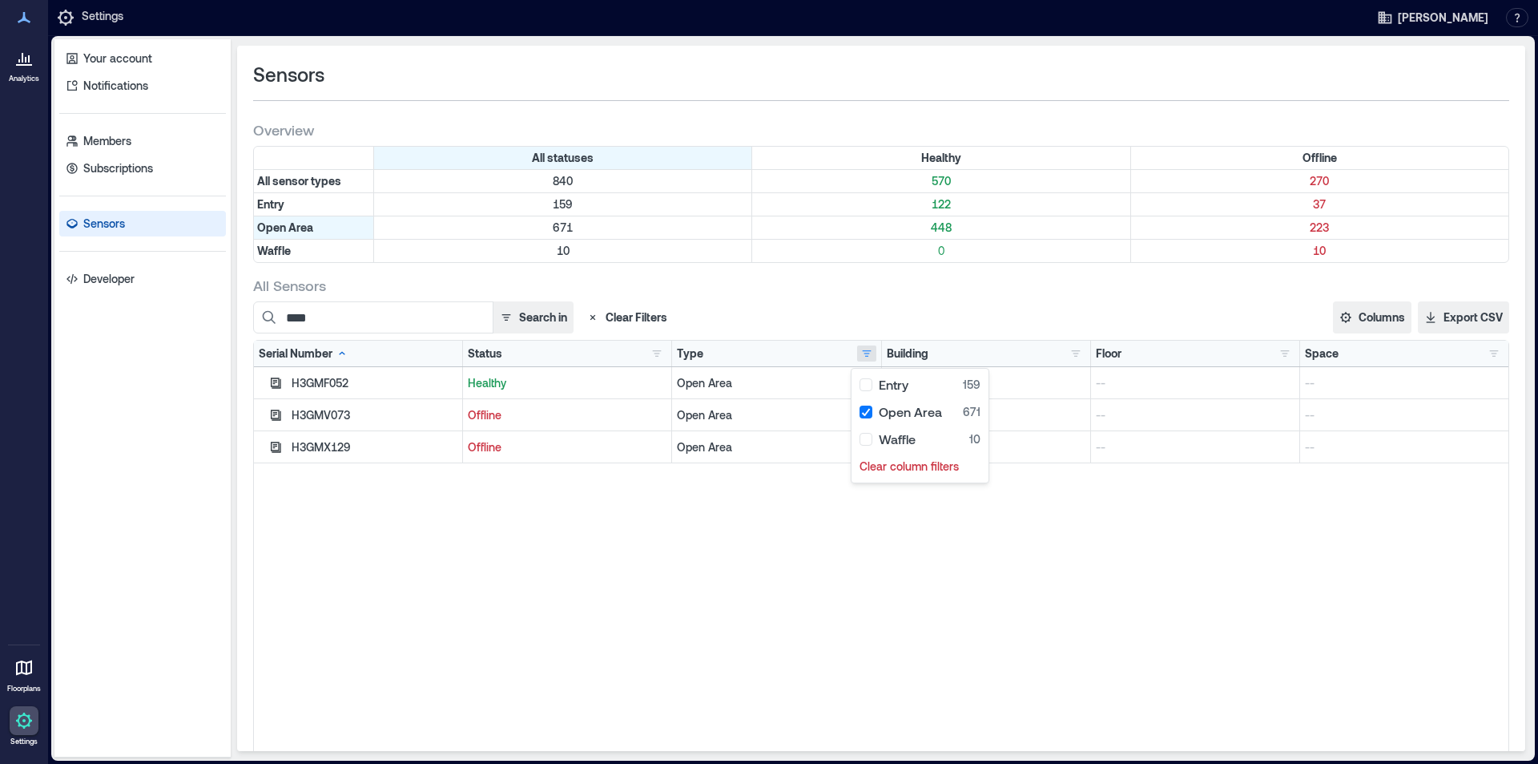
click at [675, 625] on div "H3GMF052 Healthy Open Area -- -- -- H3GMV073 Offline Open Area -- -- -- H3GMX12…" at bounding box center [881, 567] width 1255 height 401
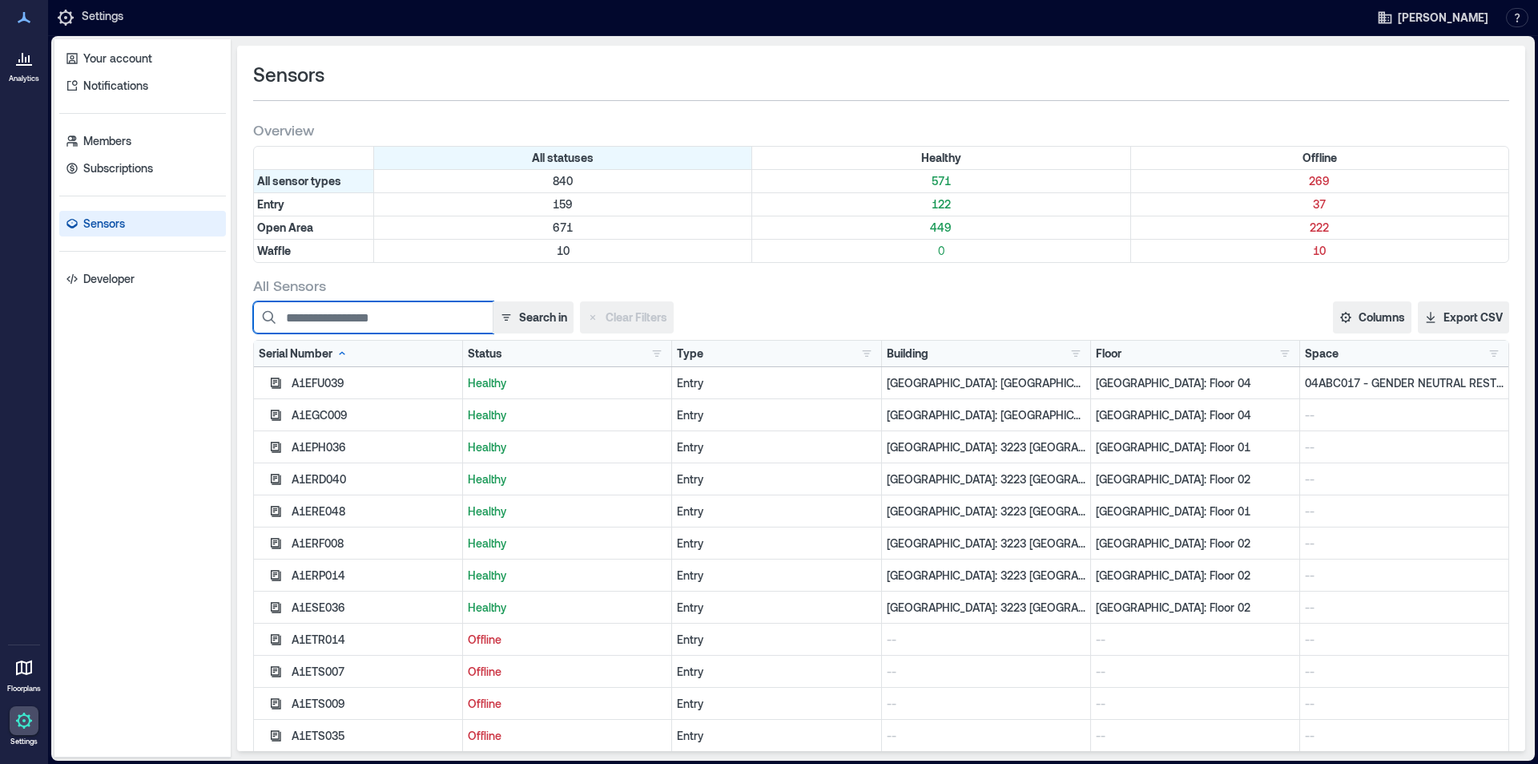
click at [417, 314] on input at bounding box center [373, 317] width 240 height 32
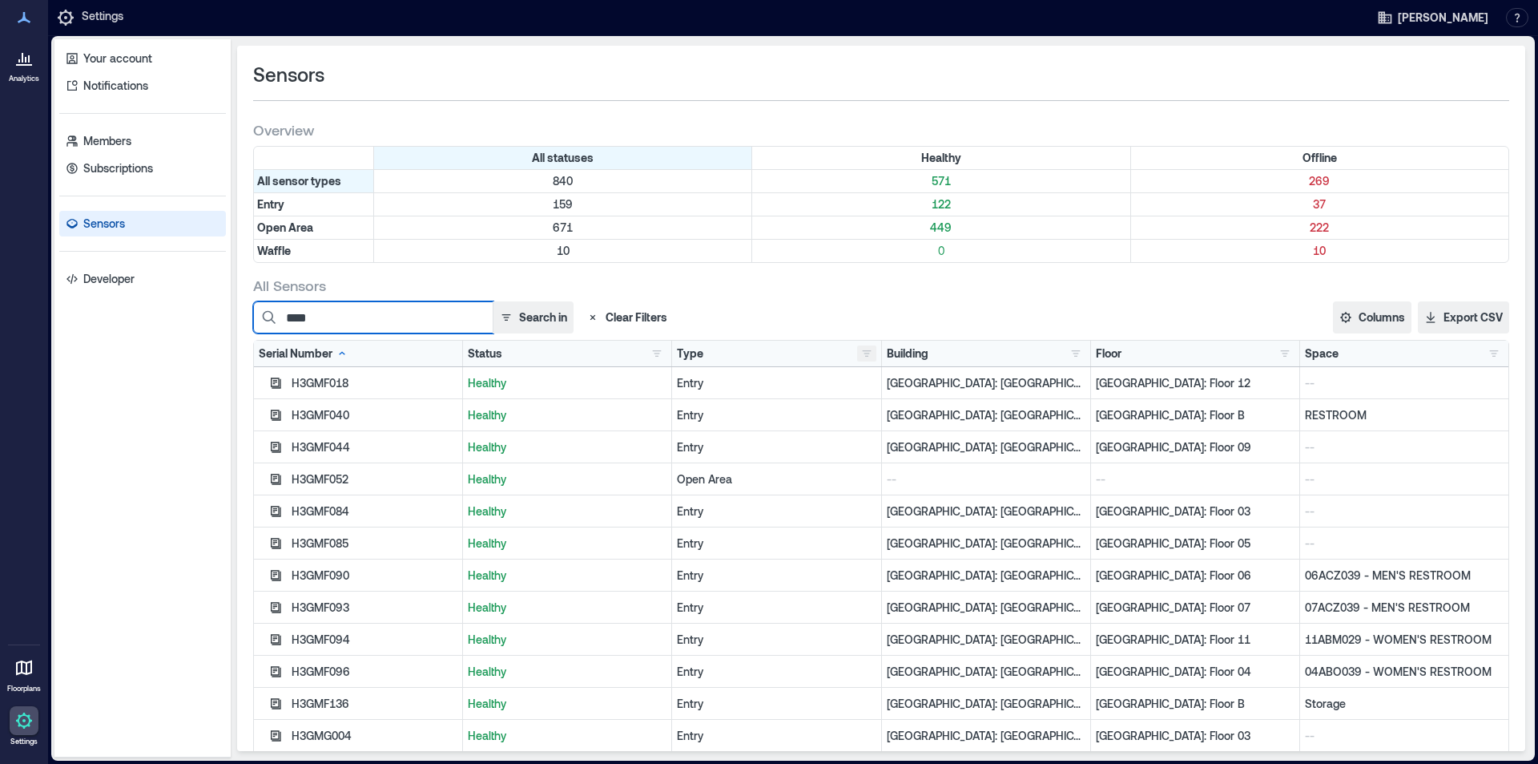
type input "****"
click at [859, 356] on button "button" at bounding box center [866, 353] width 19 height 16
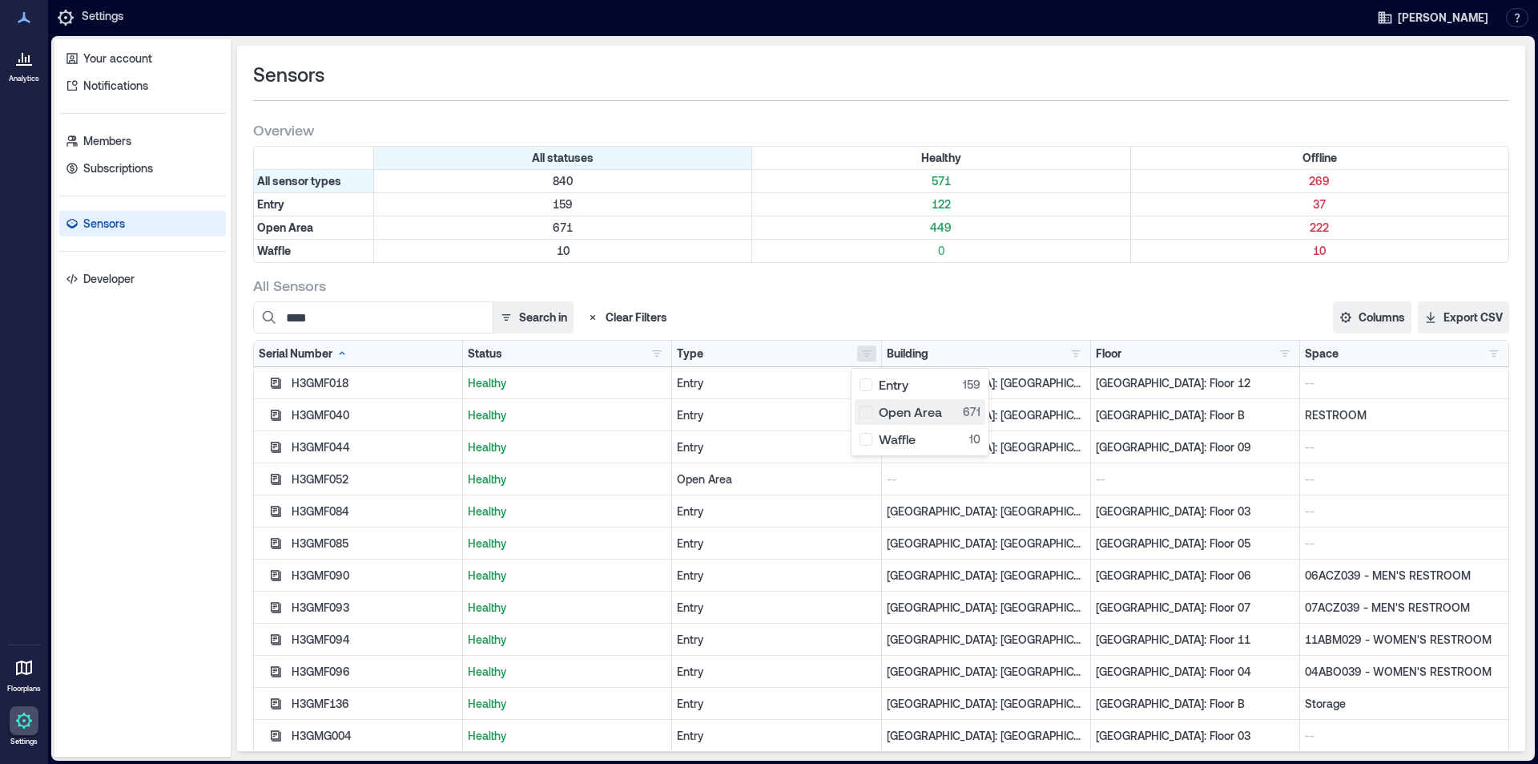
click at [868, 413] on div "Open Area 671" at bounding box center [920, 412] width 121 height 16
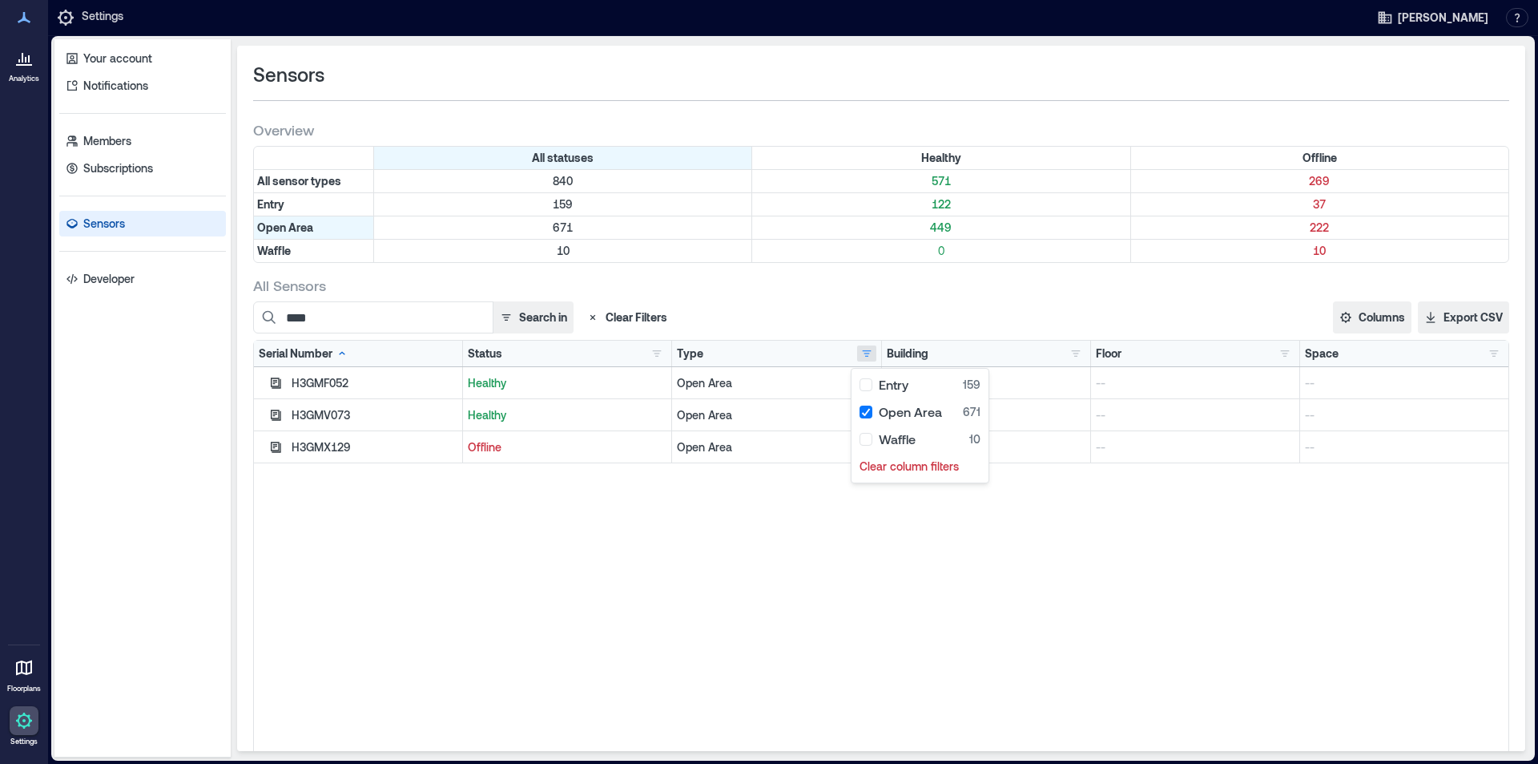
click at [414, 549] on div "H3GMF052 Healthy Open Area -- -- -- H3GMV073 Healthy Open Area -- -- -- H3GMX12…" at bounding box center [881, 567] width 1255 height 401
click at [1369, 322] on button "Columns" at bounding box center [1372, 317] width 79 height 32
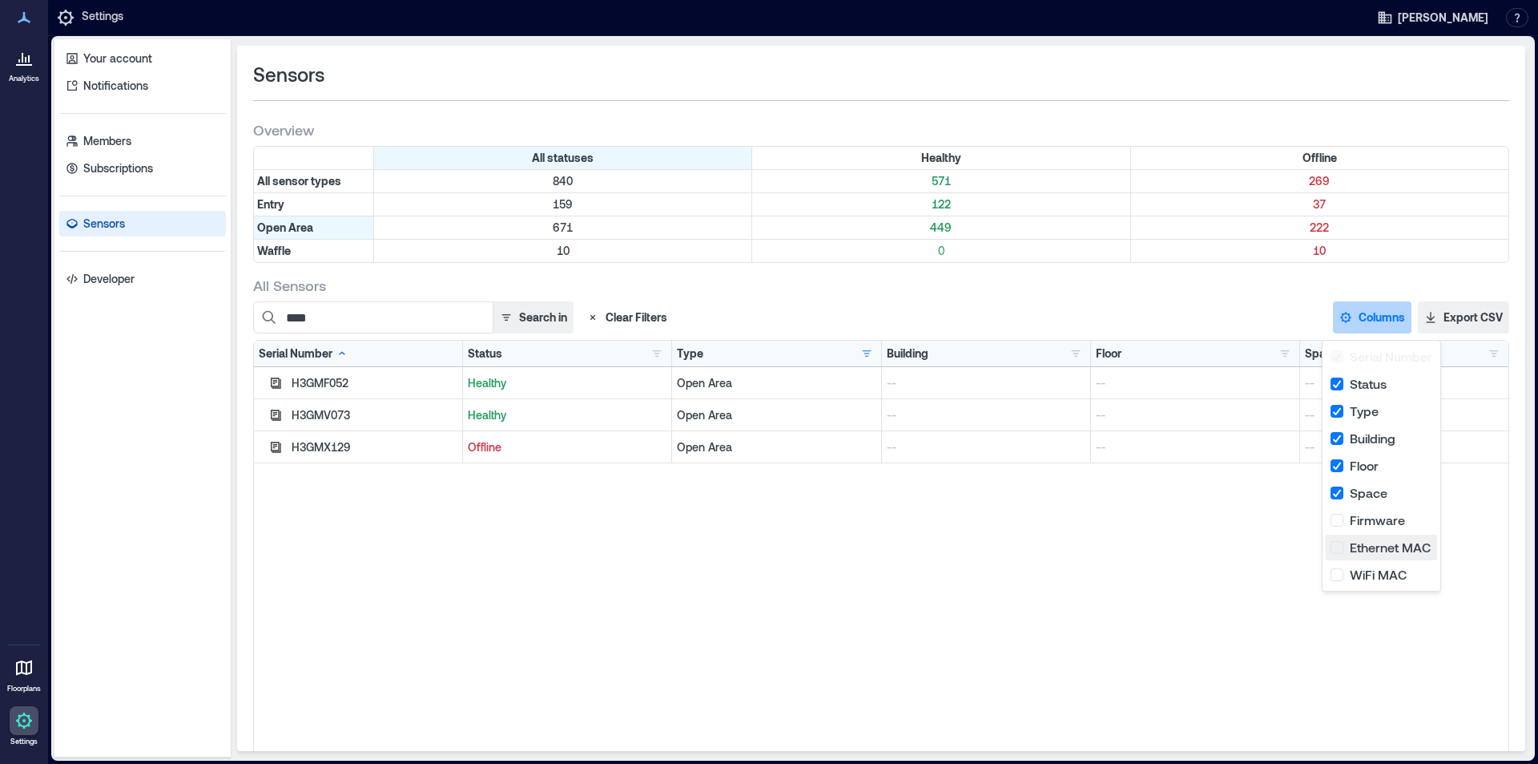
click at [1355, 550] on button "Ethernet MAC" at bounding box center [1381, 547] width 111 height 26
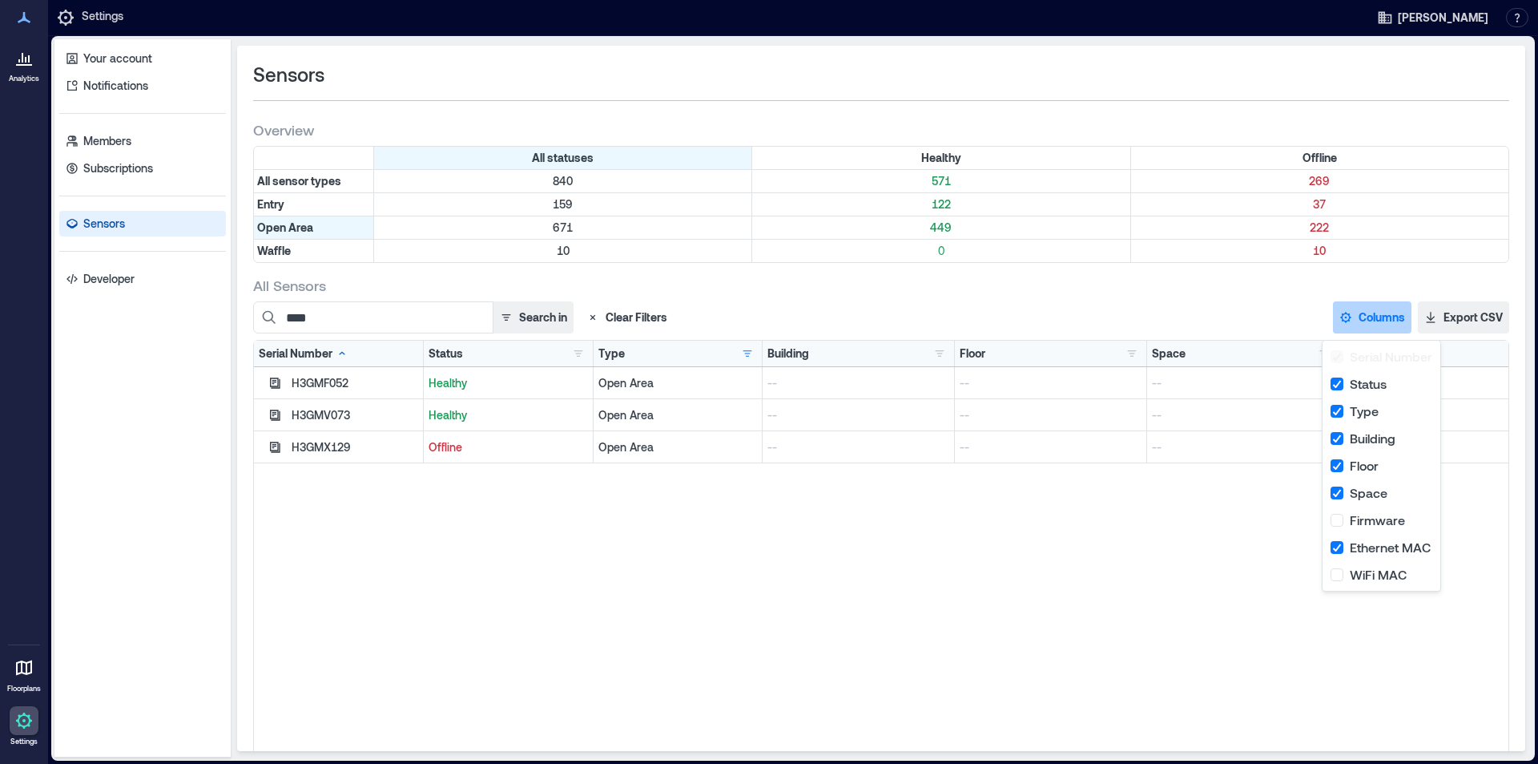
click at [1197, 607] on div "H3GMF052 Healthy Open Area -- -- -- [MAC_ADDRESS] H3GMV073 Healthy Open Area --…" at bounding box center [881, 567] width 1255 height 401
